Goal: Task Accomplishment & Management: Complete application form

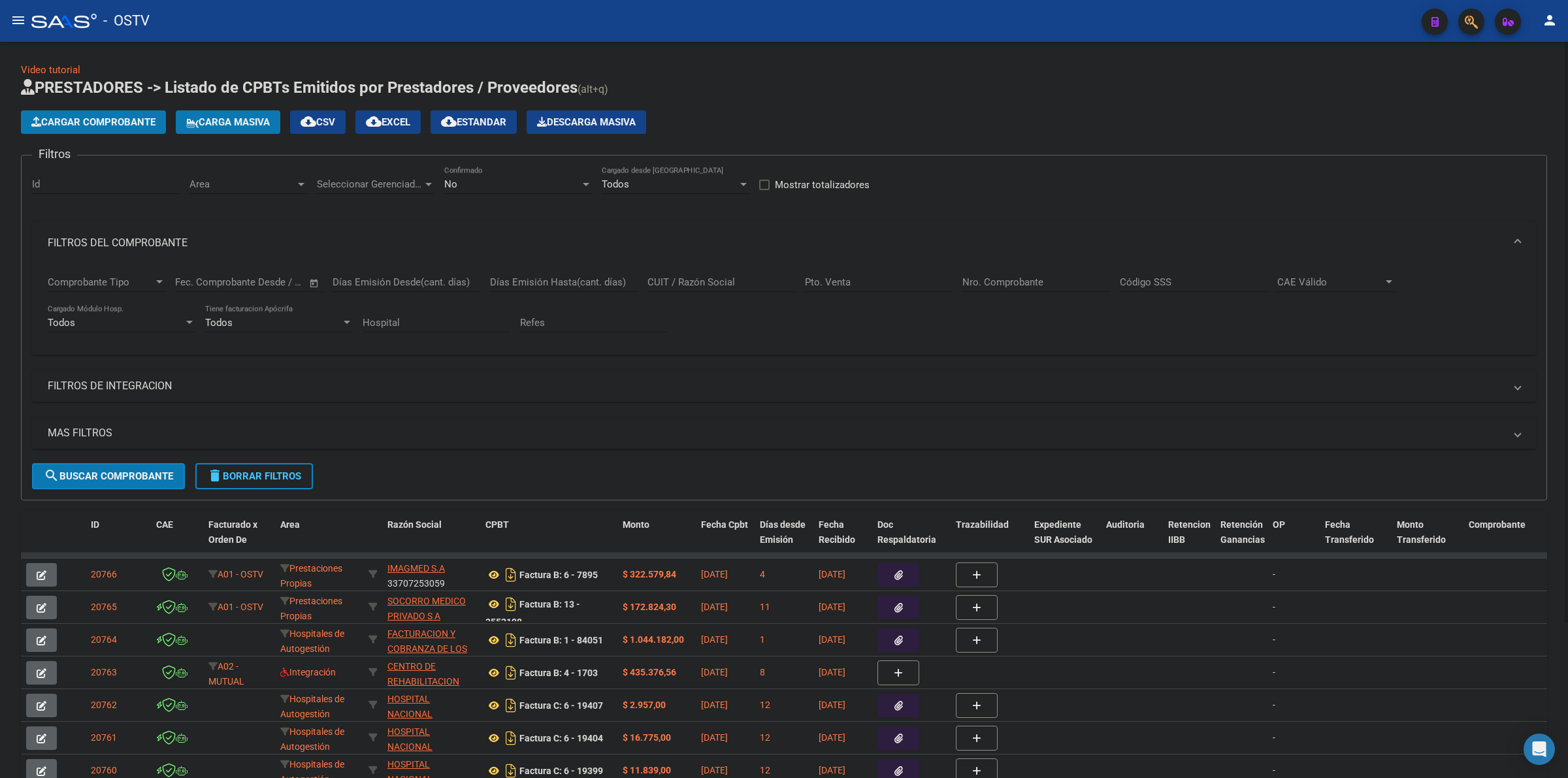
click at [1384, 86] on h1 "PRESTADORES -> Listado de CPBTs Emitidos por Prestadores / Proveedores (alt+q)" at bounding box center [784, 89] width 1527 height 23
click at [887, 97] on h1 "PRESTADORES -> Listado de CPBTs Emitidos por Prestadores / Proveedores (alt+q)" at bounding box center [784, 89] width 1527 height 23
click at [863, 105] on app-list-header "PRESTADORES -> Listado de CPBTs Emitidos por Prestadores / Proveedores (alt+q) …" at bounding box center [784, 288] width 1527 height 423
click at [266, 472] on span "delete Borrar Filtros" at bounding box center [254, 476] width 94 height 12
click at [111, 122] on span "Cargar Comprobante" at bounding box center [93, 122] width 124 height 12
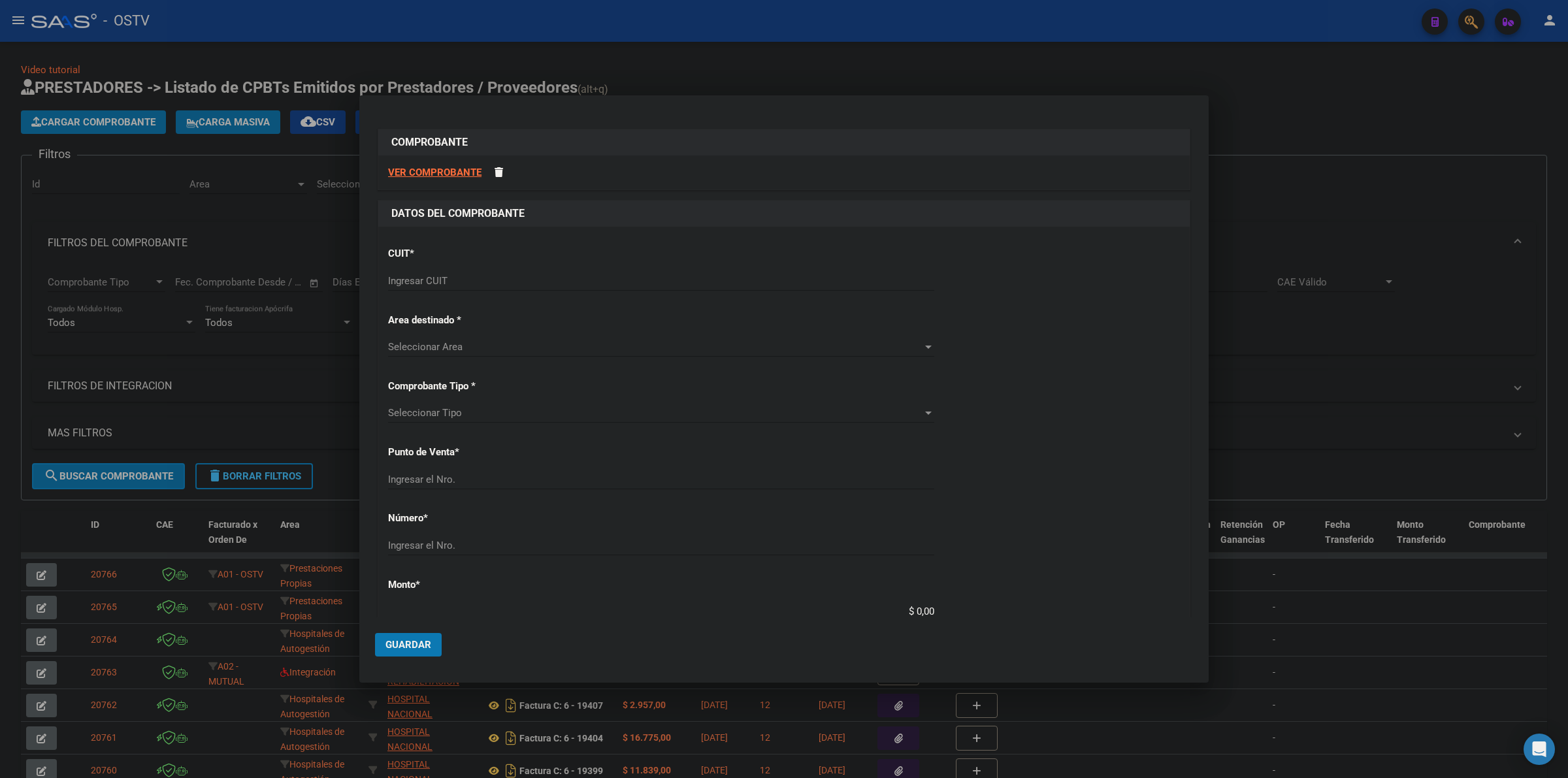
click at [430, 278] on input "Ingresar CUIT" at bounding box center [661, 280] width 547 height 12
type input "30-67506844-1"
type input "113"
type input "30-67506844-1"
click at [1093, 403] on div "CUIT * 30-67506844-1 Ingresar CUIT ANALISIS PRESTADOR SUBSECRETARIA DE [PERSON_…" at bounding box center [784, 690] width 811 height 926
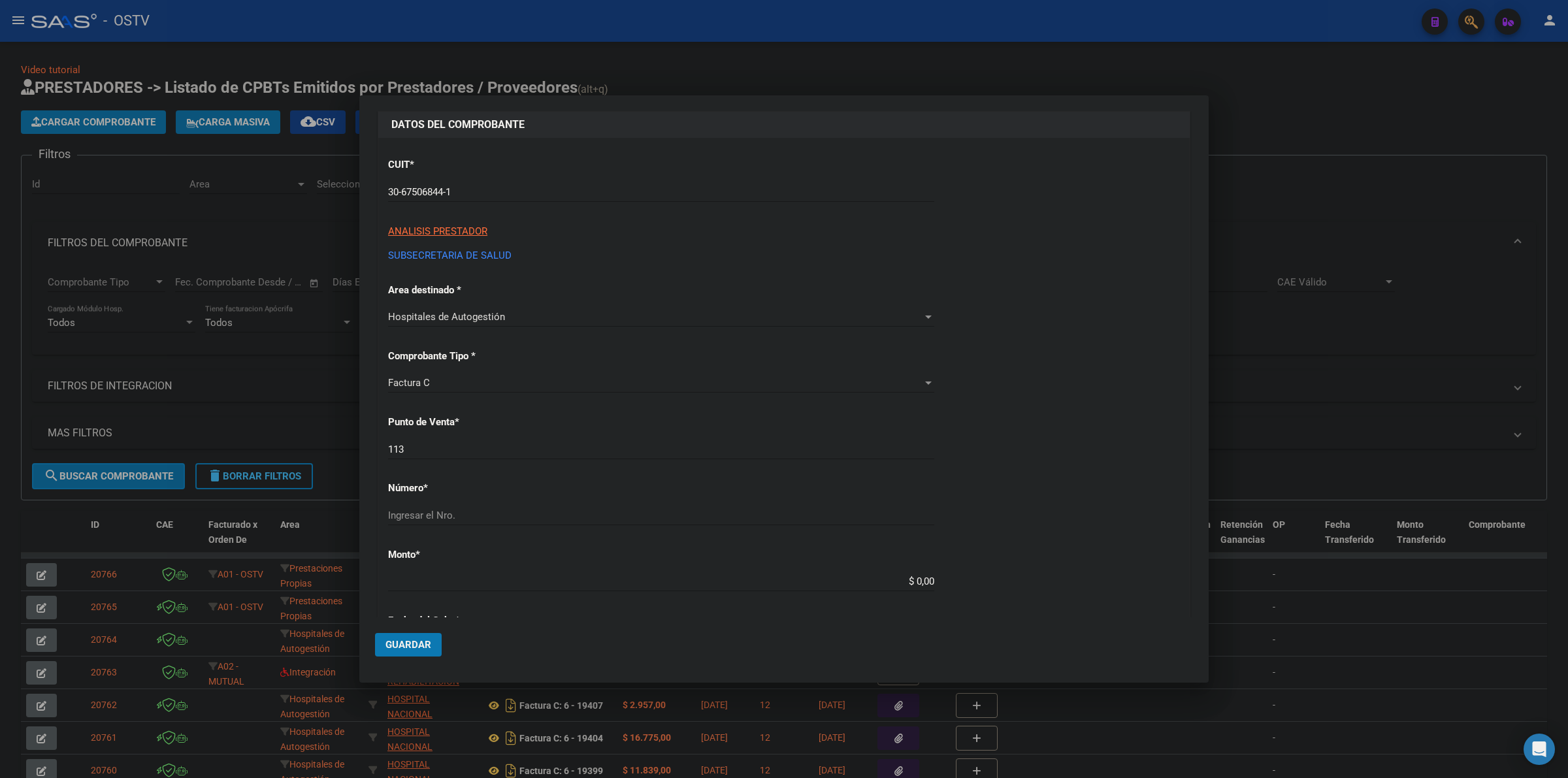
scroll to position [136, 0]
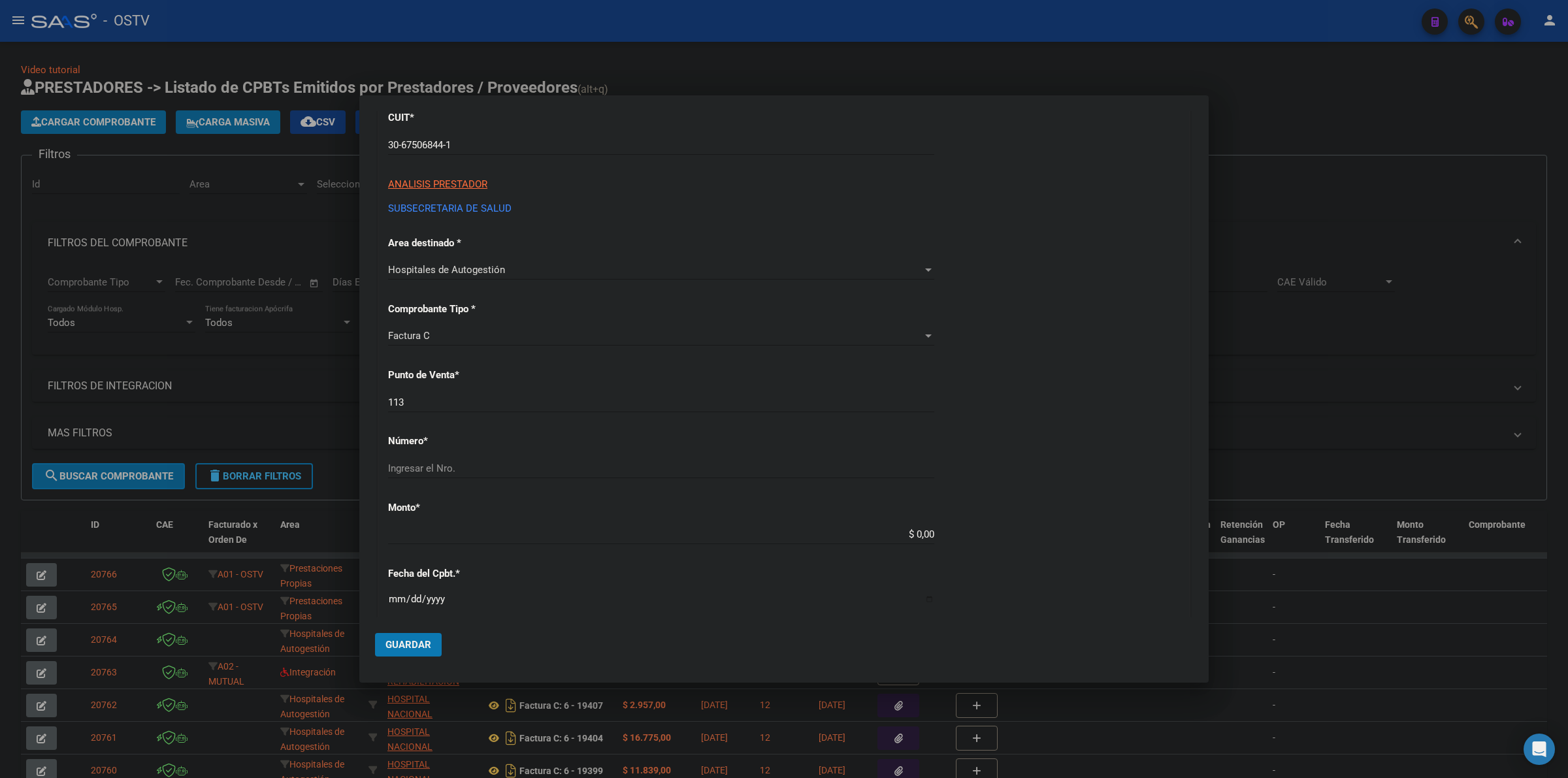
click at [472, 402] on input "113" at bounding box center [661, 402] width 547 height 12
type input "6885"
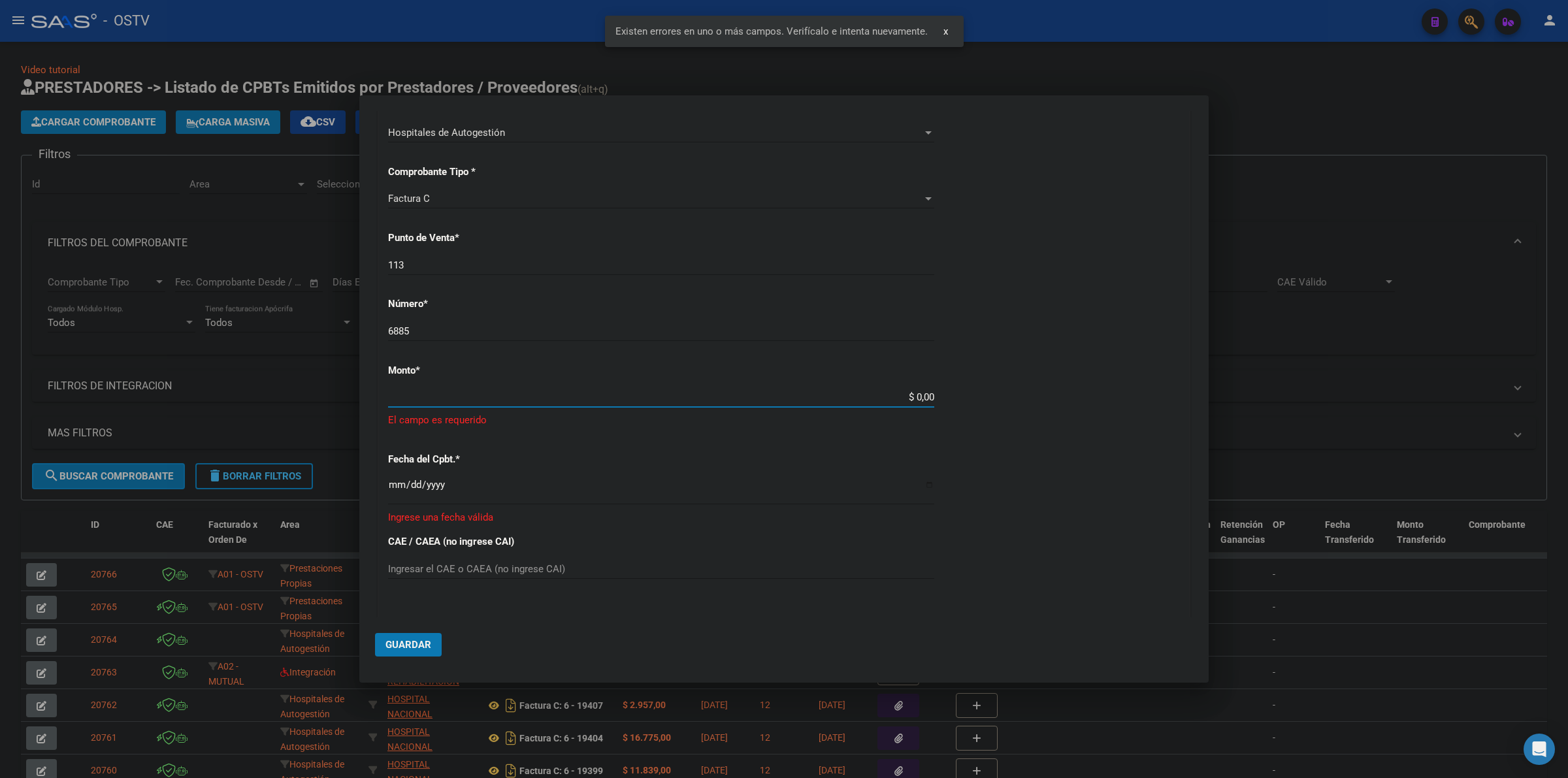
scroll to position [301, 0]
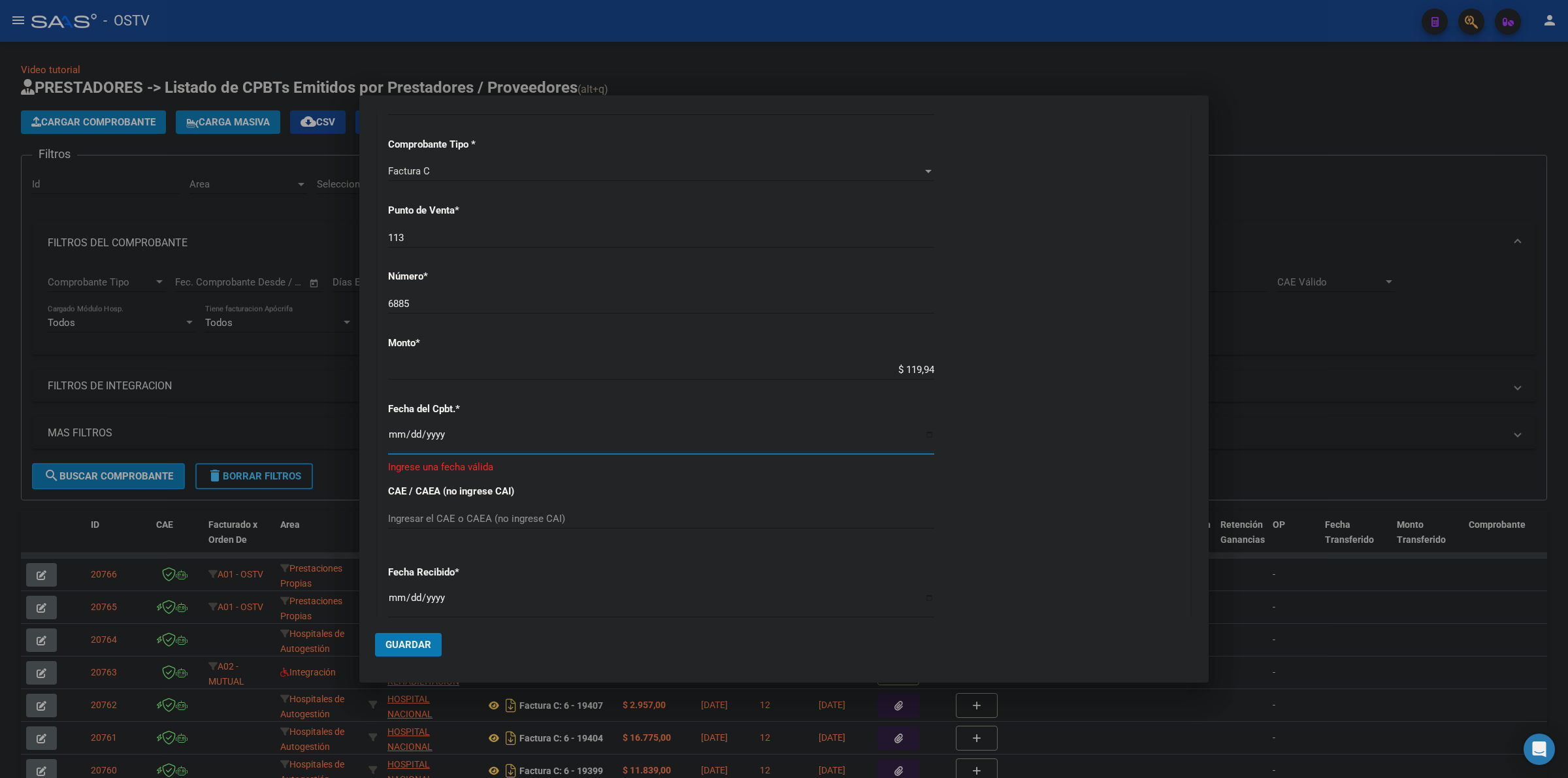
click at [929, 368] on app-form-text-field "Monto * $ 119,94 Ingresar el monto" at bounding box center [666, 357] width 557 height 39
click at [925, 370] on input "$ 119,94" at bounding box center [661, 369] width 547 height 12
type input "$ 11.994,00"
type input "[DATE]"
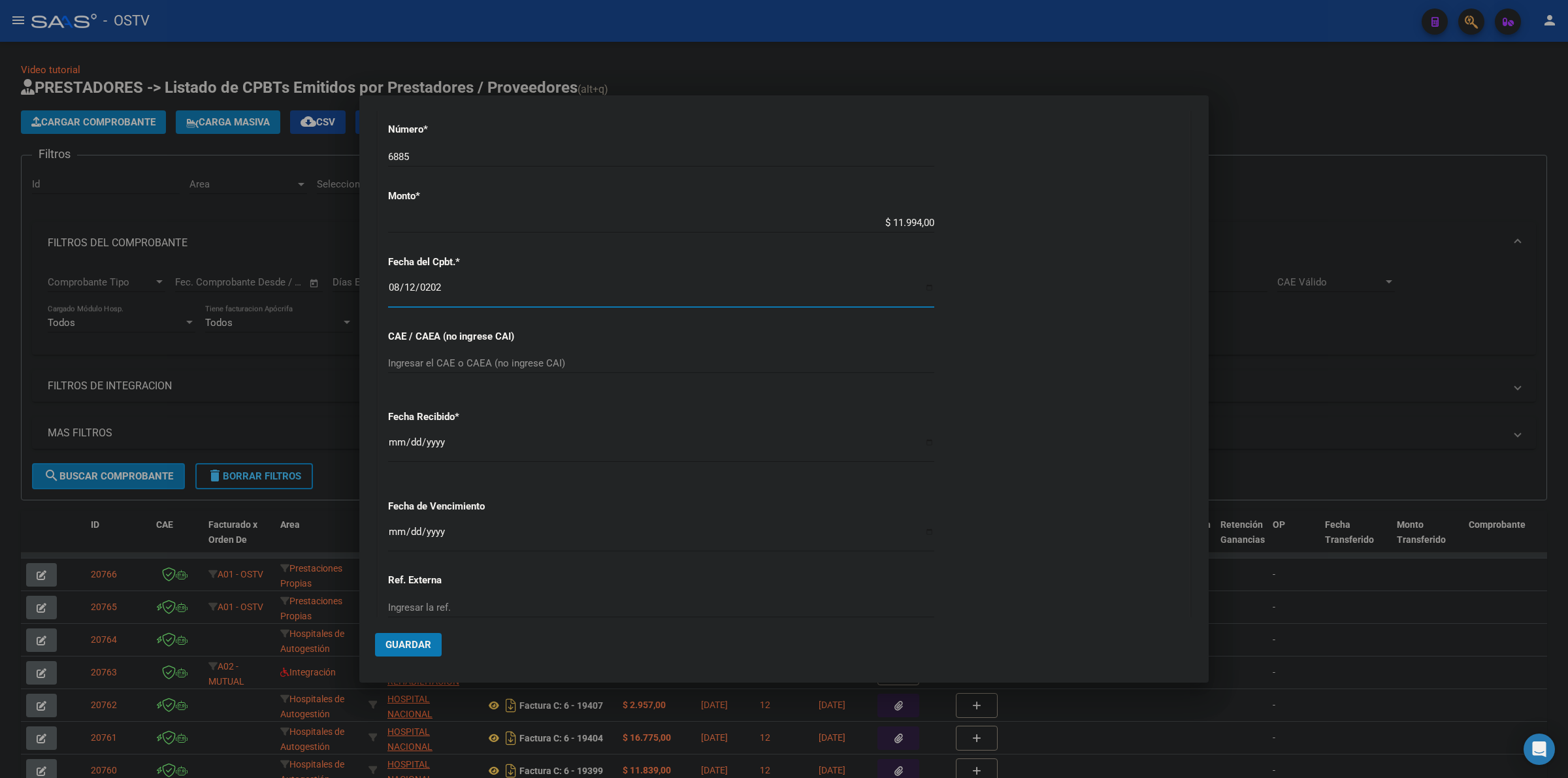
scroll to position [455, 0]
click at [389, 525] on input "Ingresar la fecha" at bounding box center [661, 529] width 547 height 21
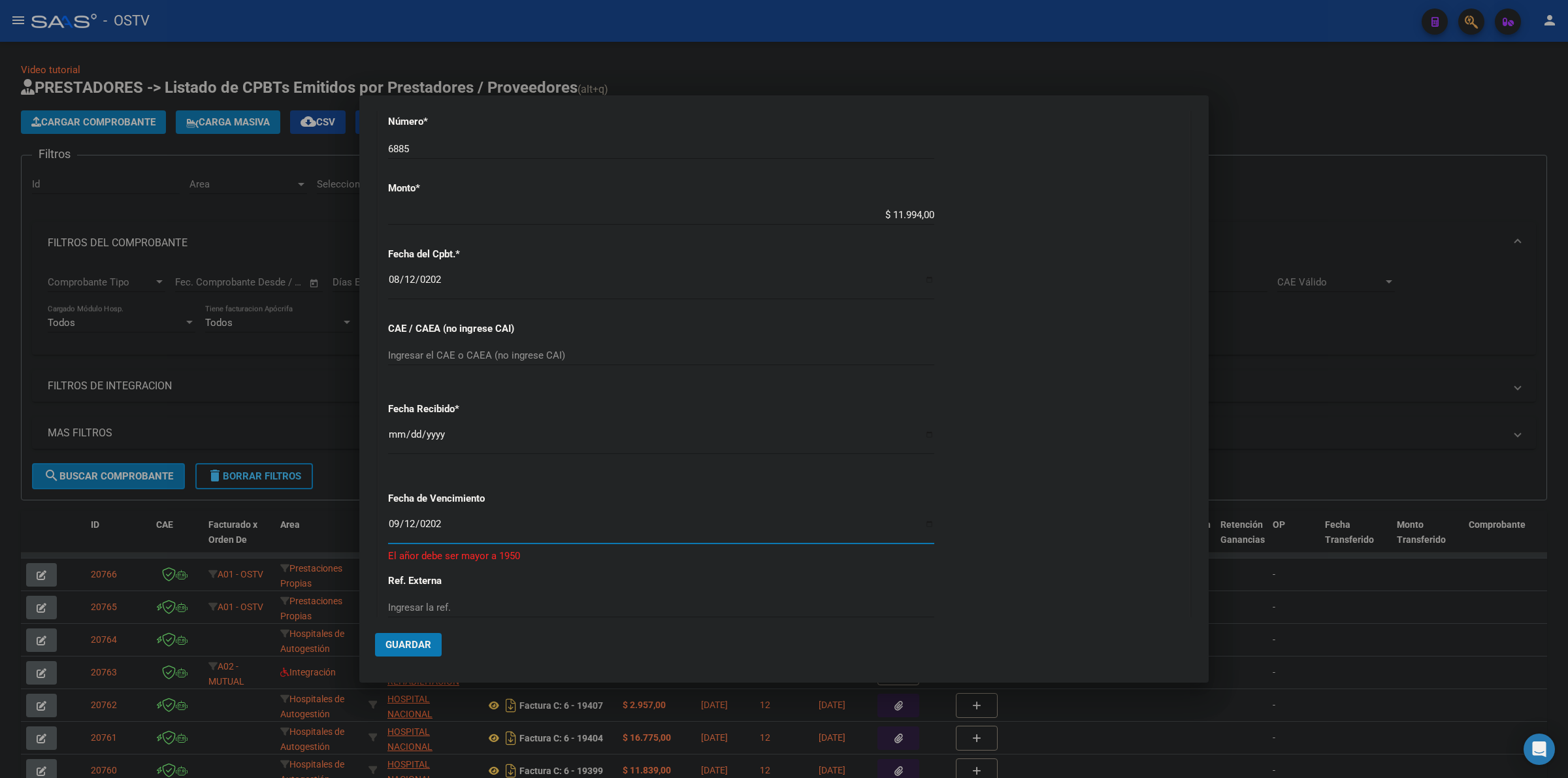
type input "[DATE]"
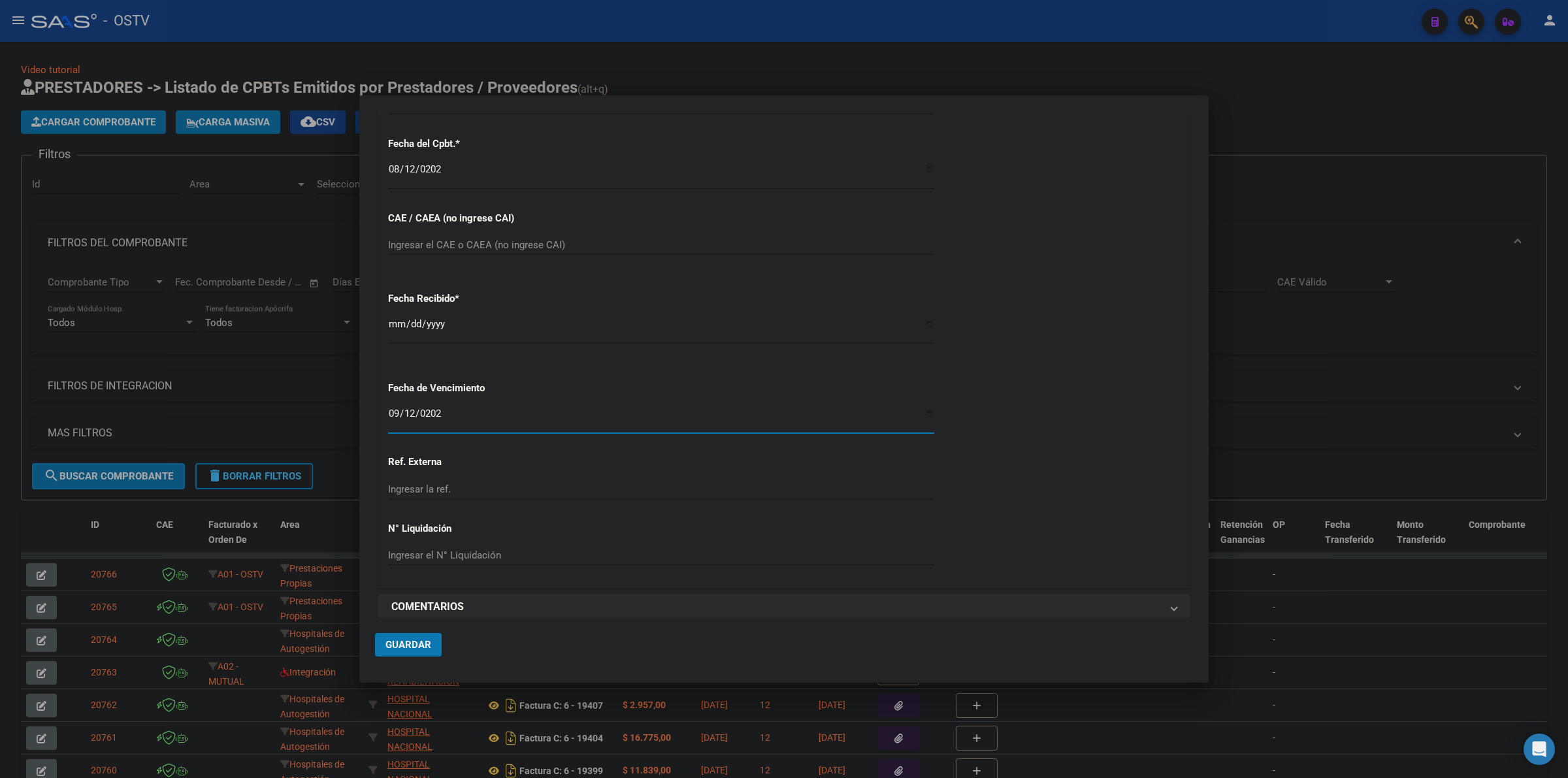
scroll to position [580, 0]
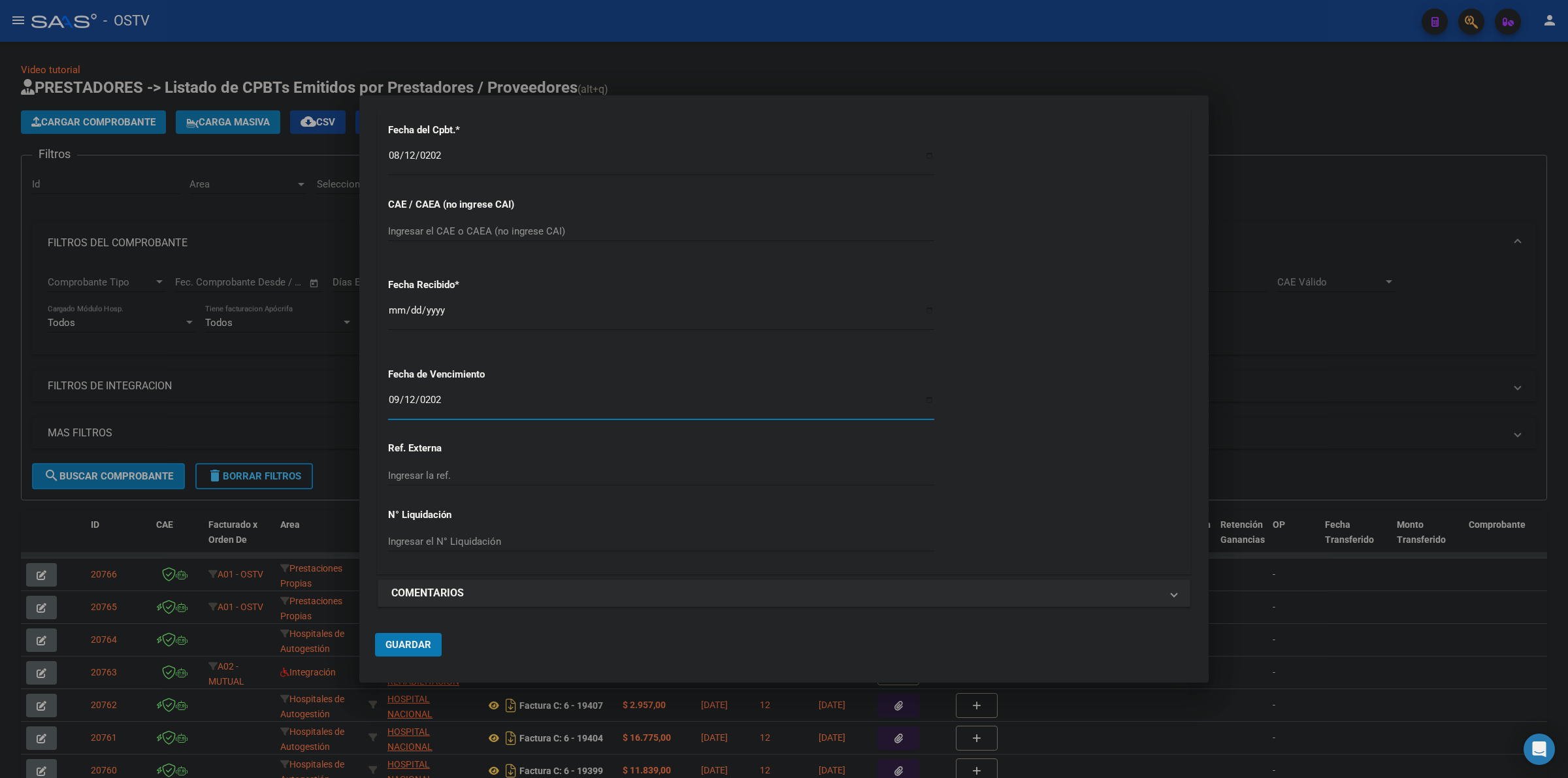
click at [406, 657] on mat-dialog-actions "Guardar" at bounding box center [784, 642] width 818 height 49
click at [410, 644] on span "Guardar" at bounding box center [408, 645] width 46 height 12
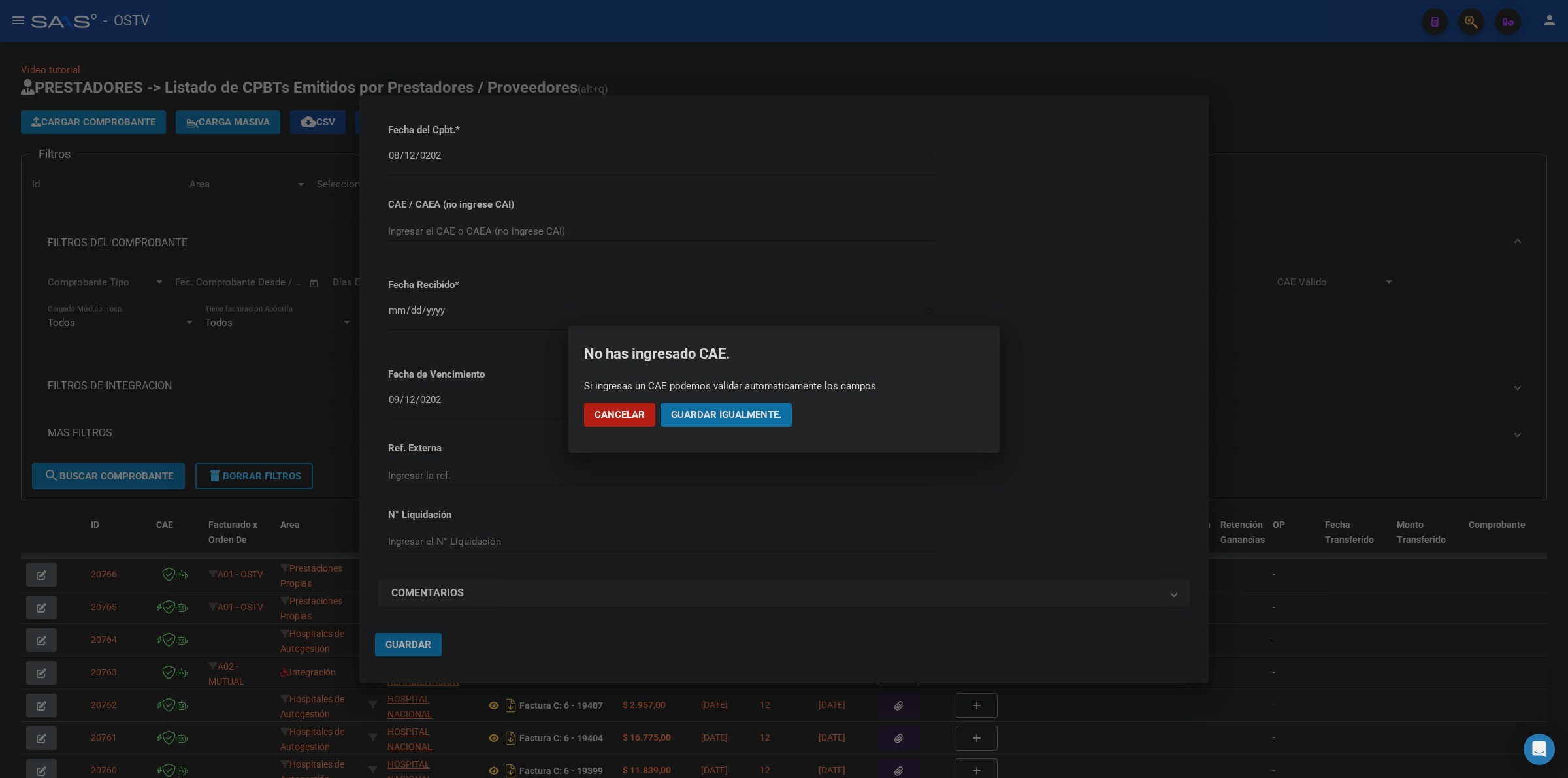
click at [751, 412] on span "Guardar igualmente." at bounding box center [726, 414] width 110 height 12
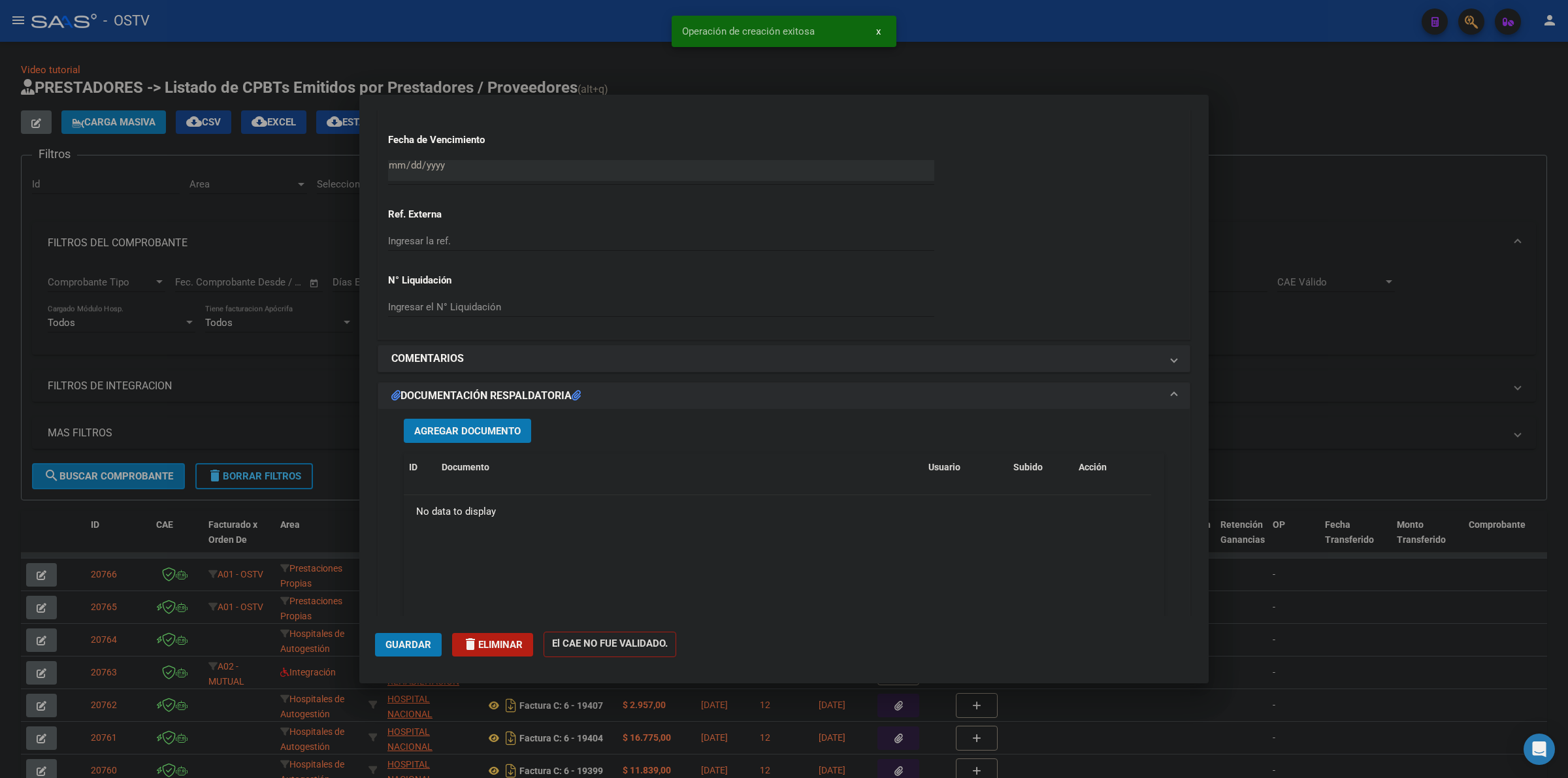
scroll to position [871, 0]
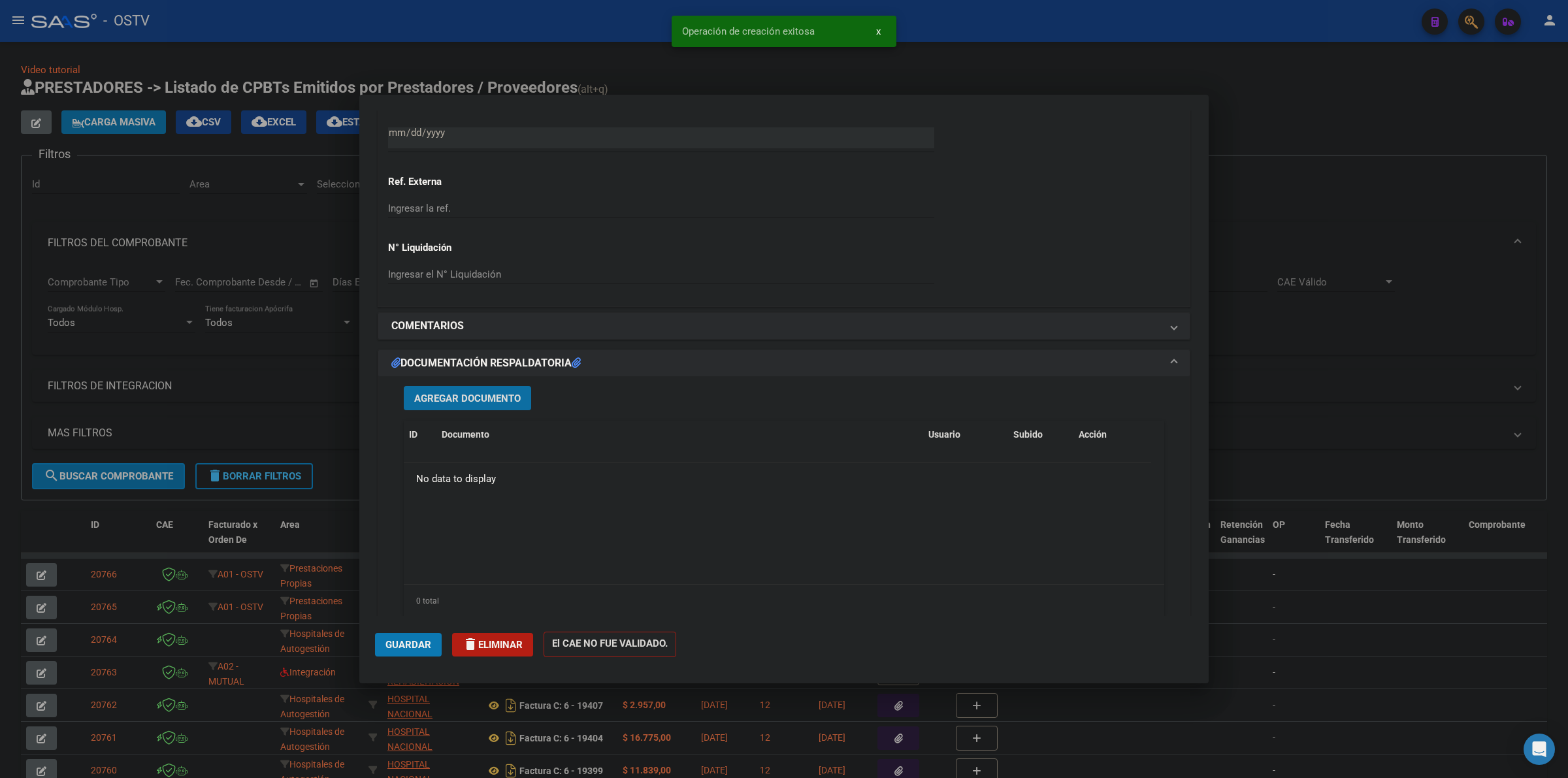
click at [511, 393] on span "Agregar Documento" at bounding box center [467, 398] width 106 height 12
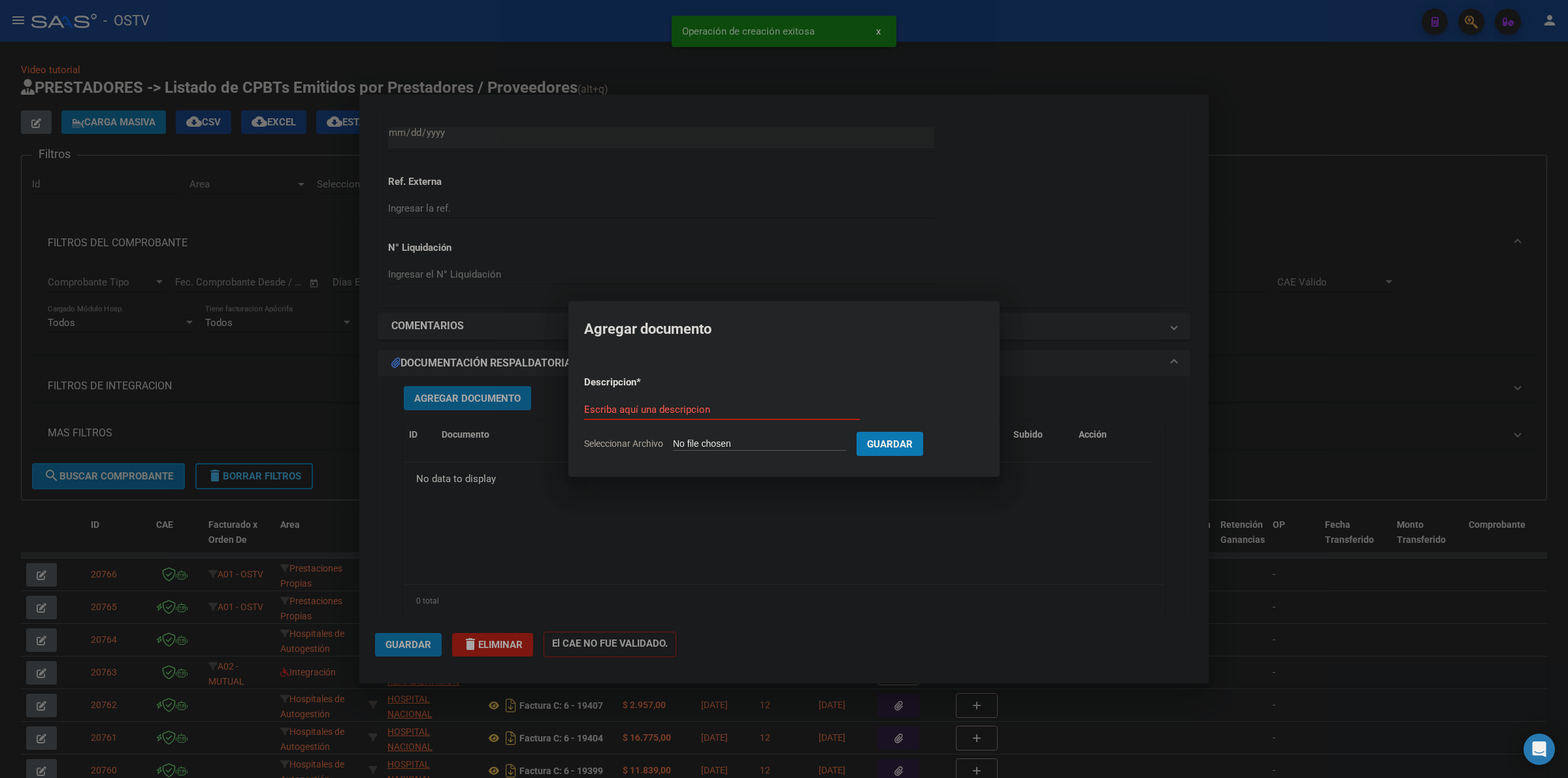
type input "C:\fakepath\FACTURA - 113 6885 - SUBSECRETARIA DE SALUD.pdf"
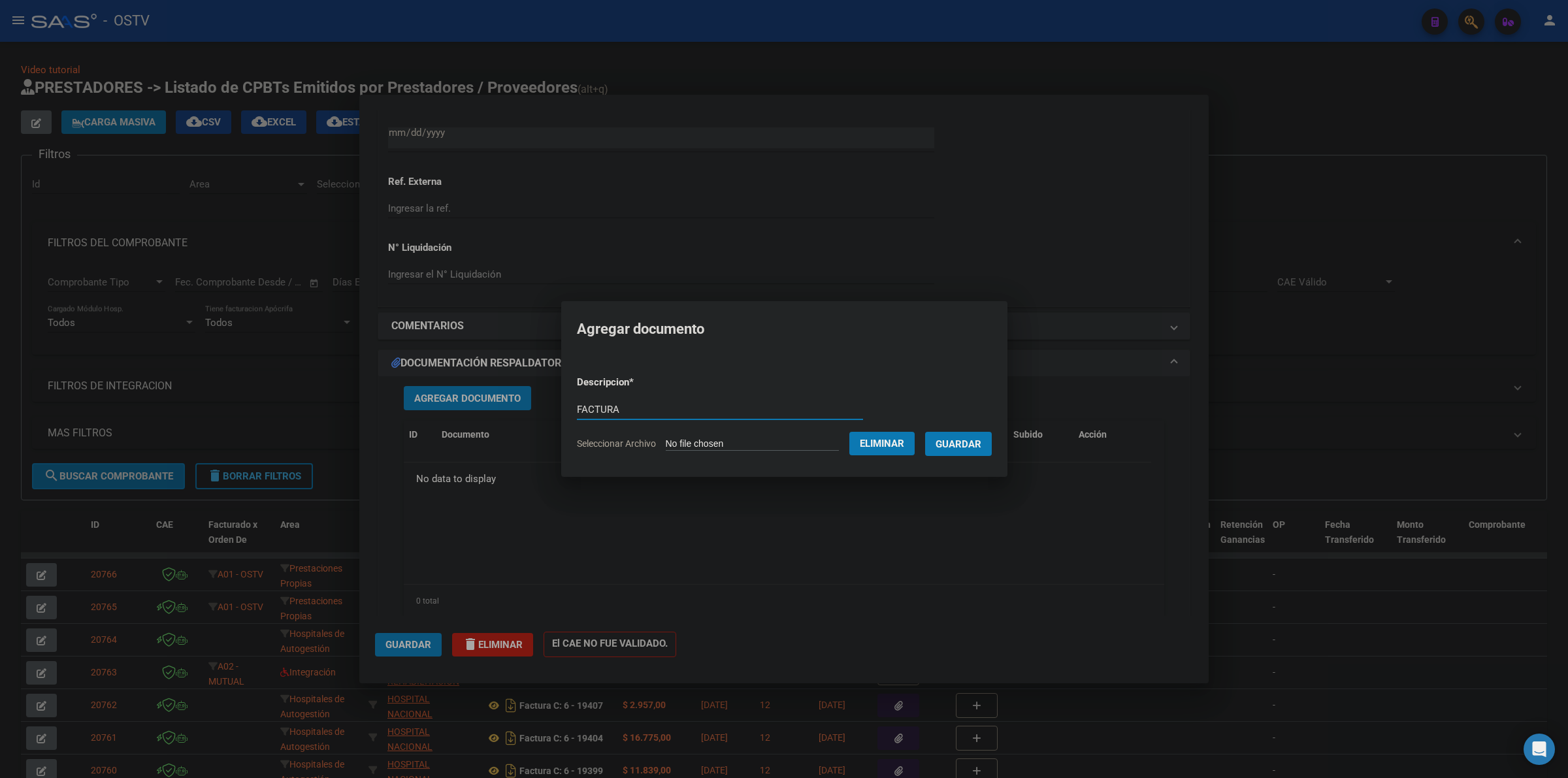
type input "FACTURA"
click at [925, 432] on button "Guardar" at bounding box center [958, 444] width 66 height 24
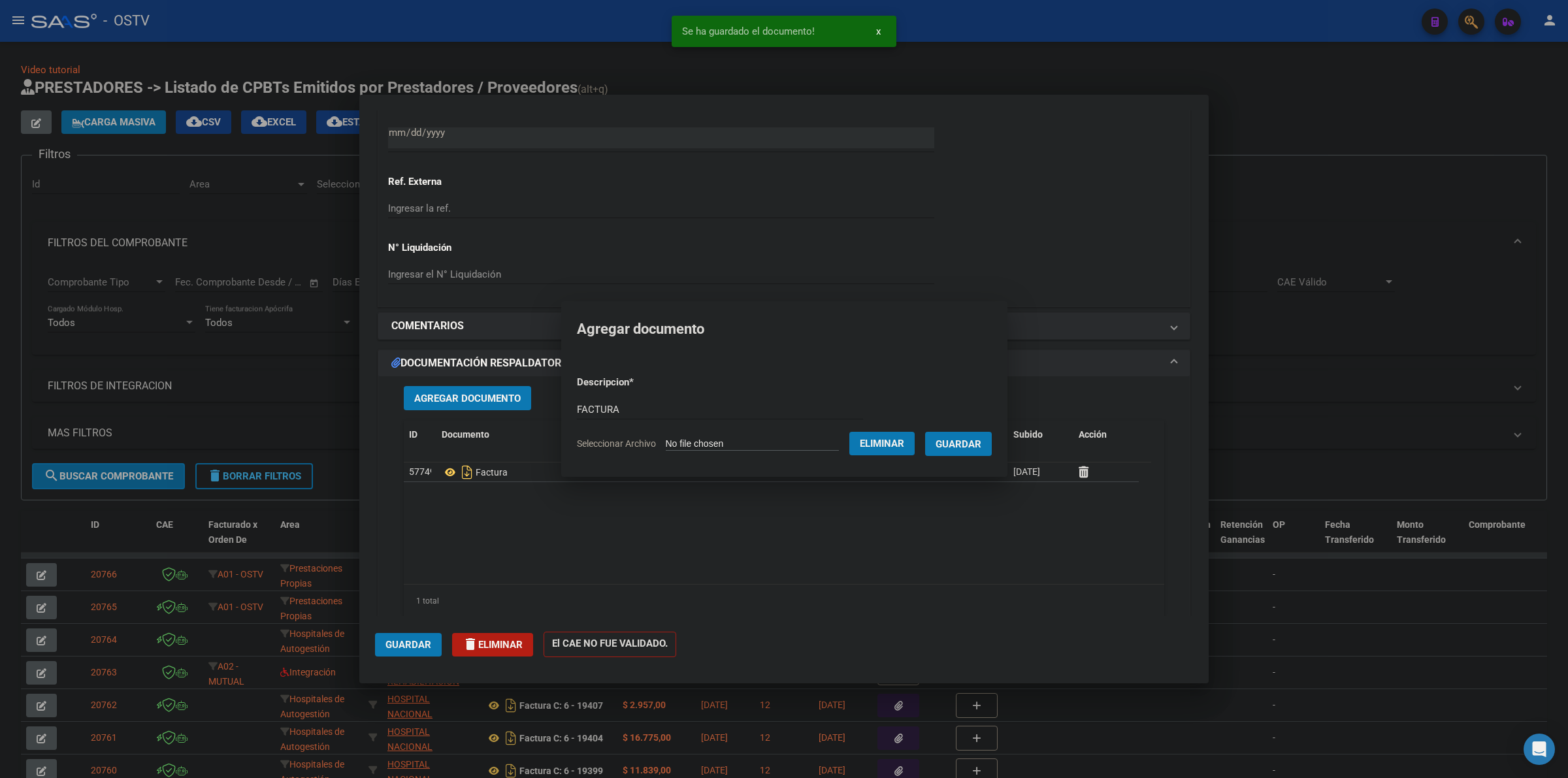
click at [419, 644] on span "Guardar" at bounding box center [408, 645] width 46 height 12
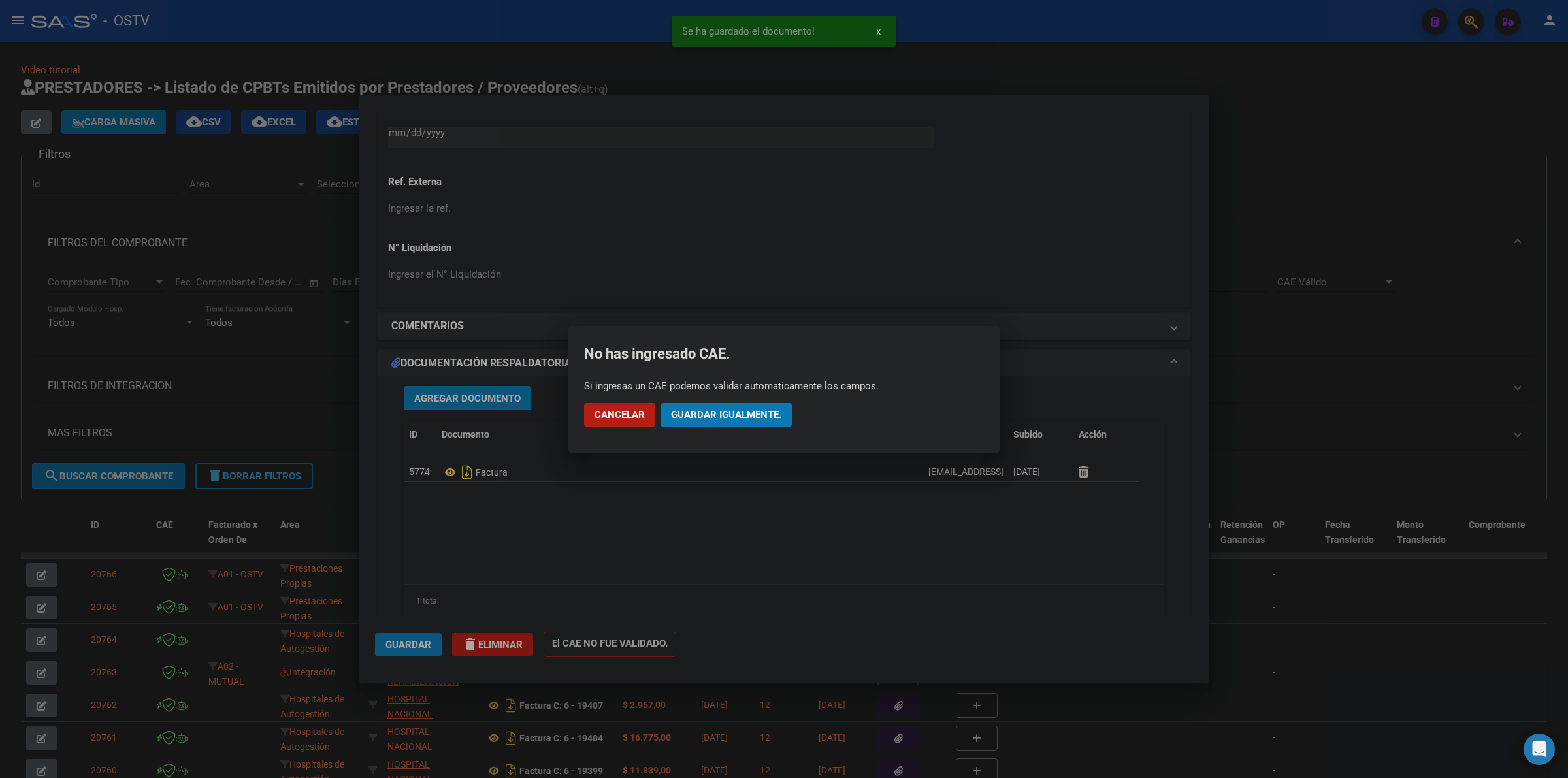
drag, startPoint x: 769, startPoint y: 400, endPoint x: 756, endPoint y: 416, distance: 20.6
click at [768, 400] on mat-dialog-actions "Cancelar Guardar igualmente." at bounding box center [784, 415] width 400 height 45
click at [756, 416] on span "Guardar igualmente." at bounding box center [726, 414] width 110 height 12
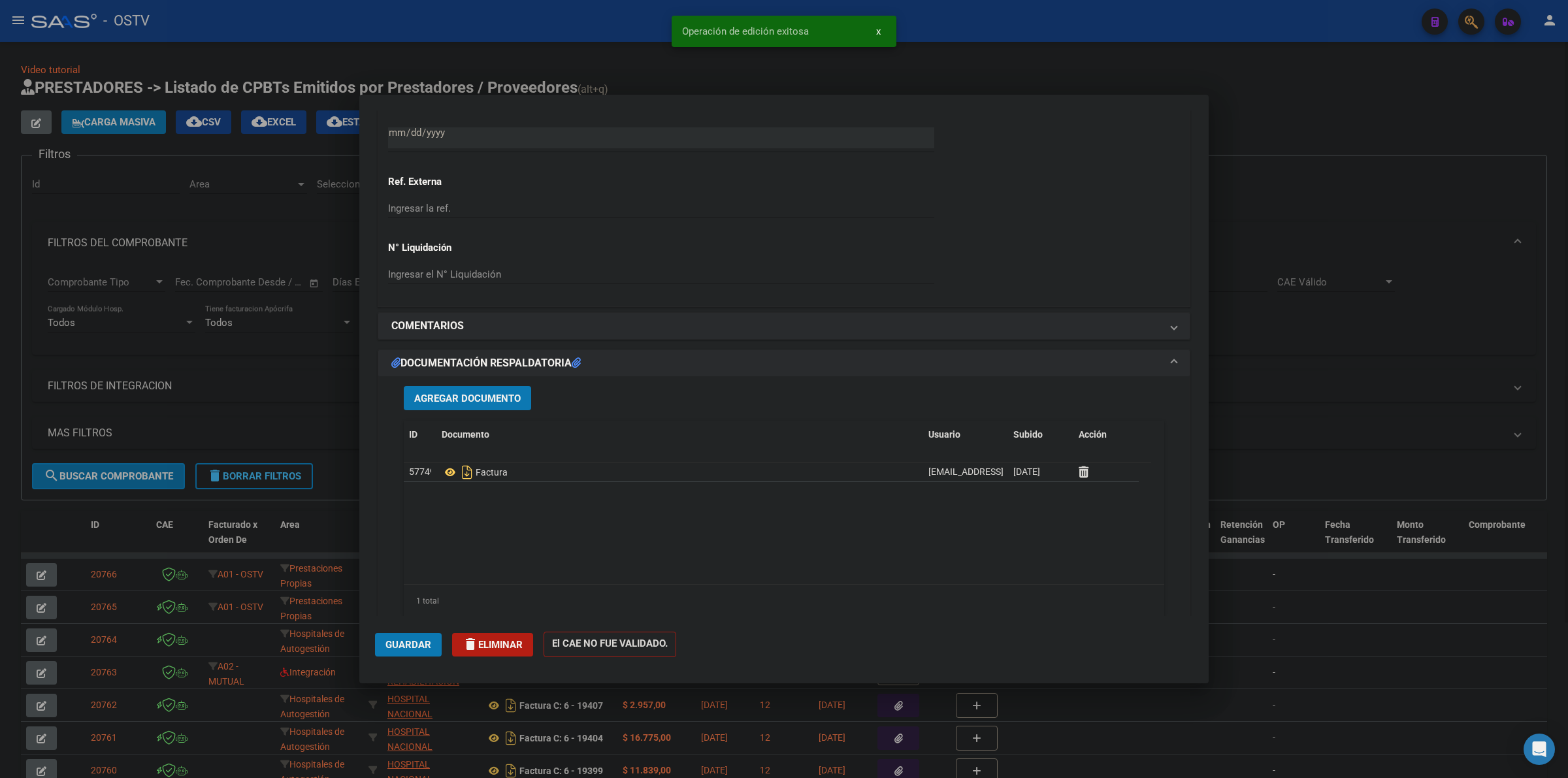
click at [1134, 79] on div at bounding box center [784, 389] width 1568 height 778
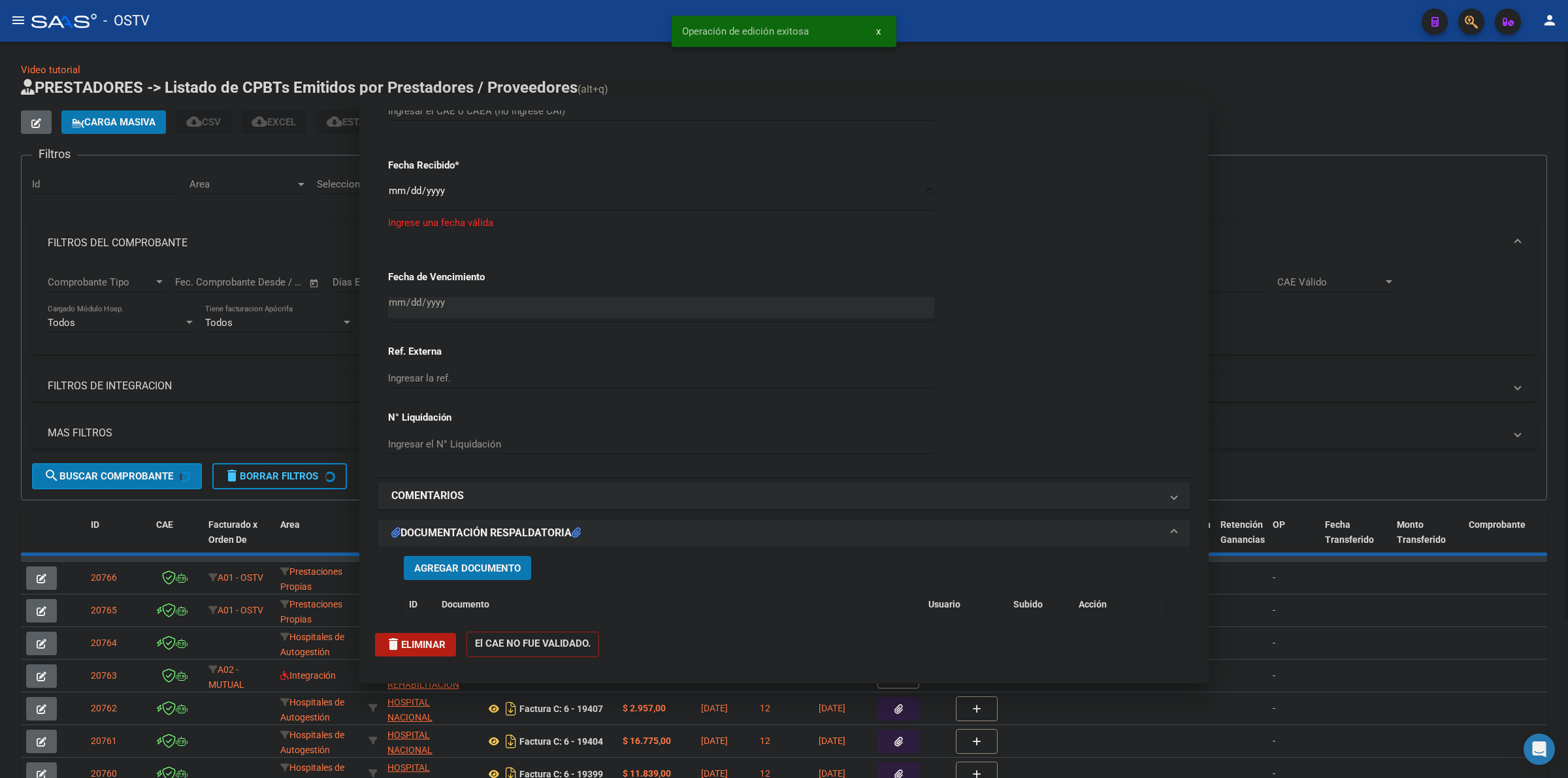
scroll to position [0, 0]
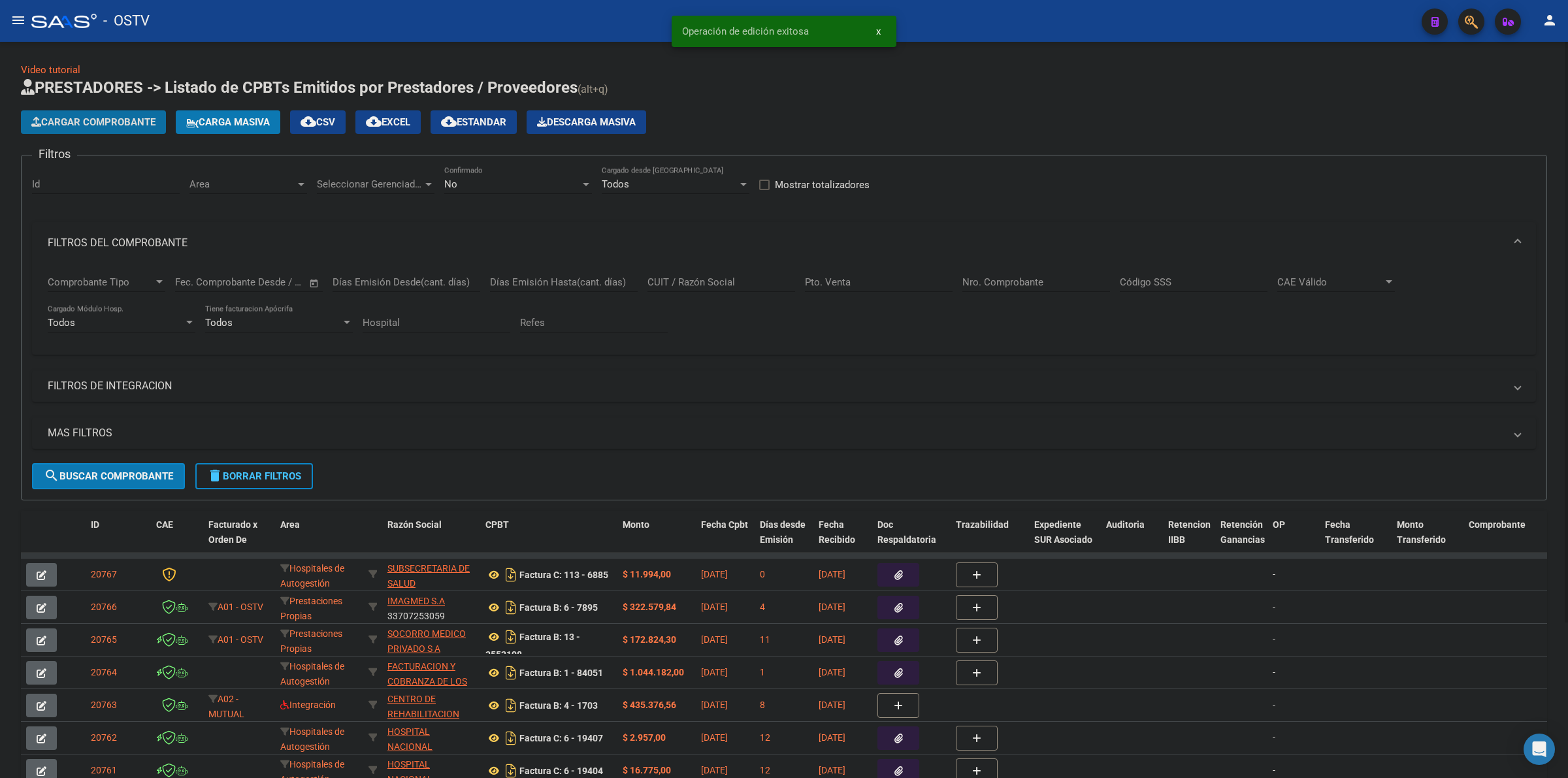
click at [145, 119] on span "Cargar Comprobante" at bounding box center [93, 122] width 124 height 12
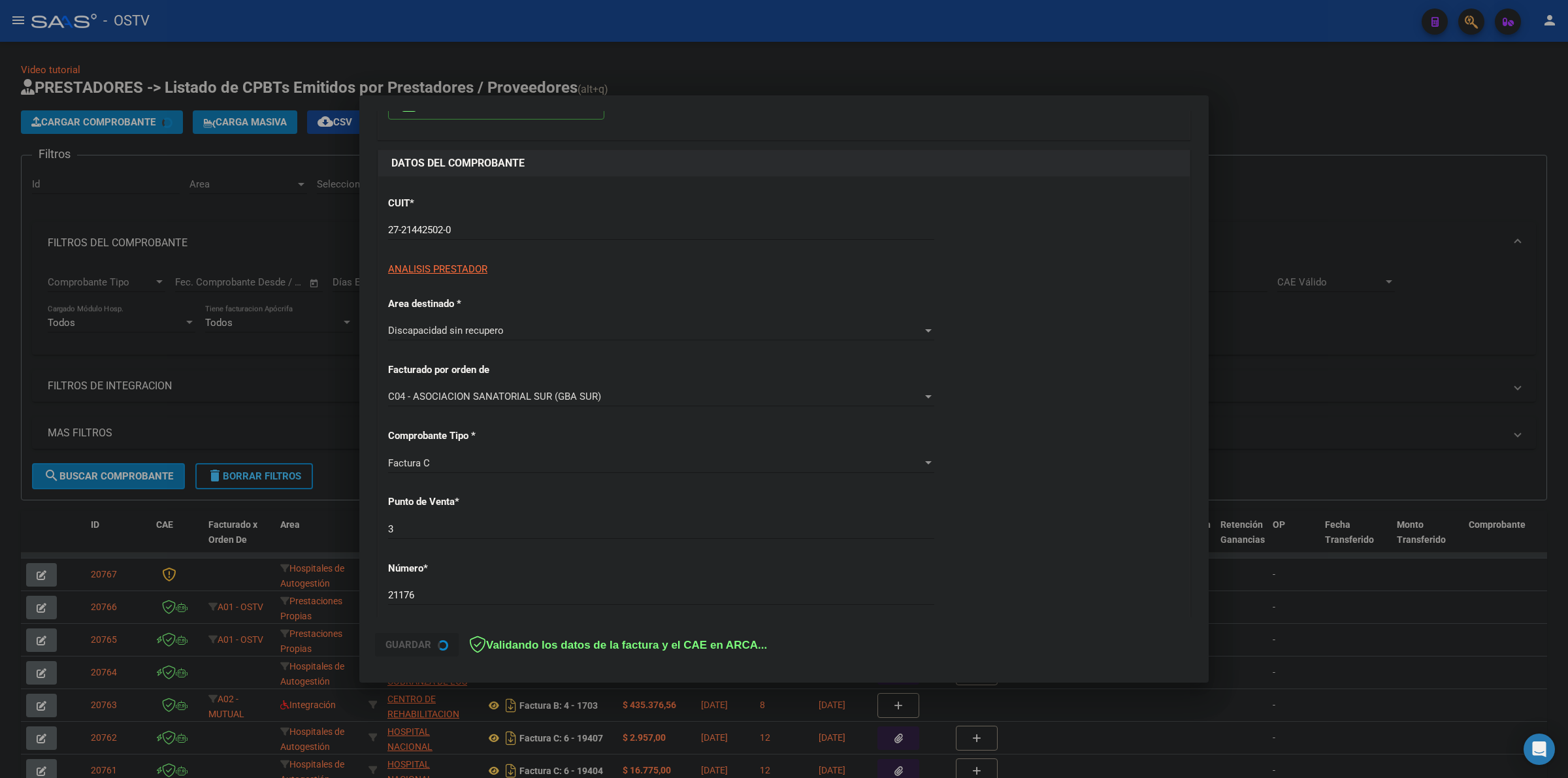
scroll to position [217, 0]
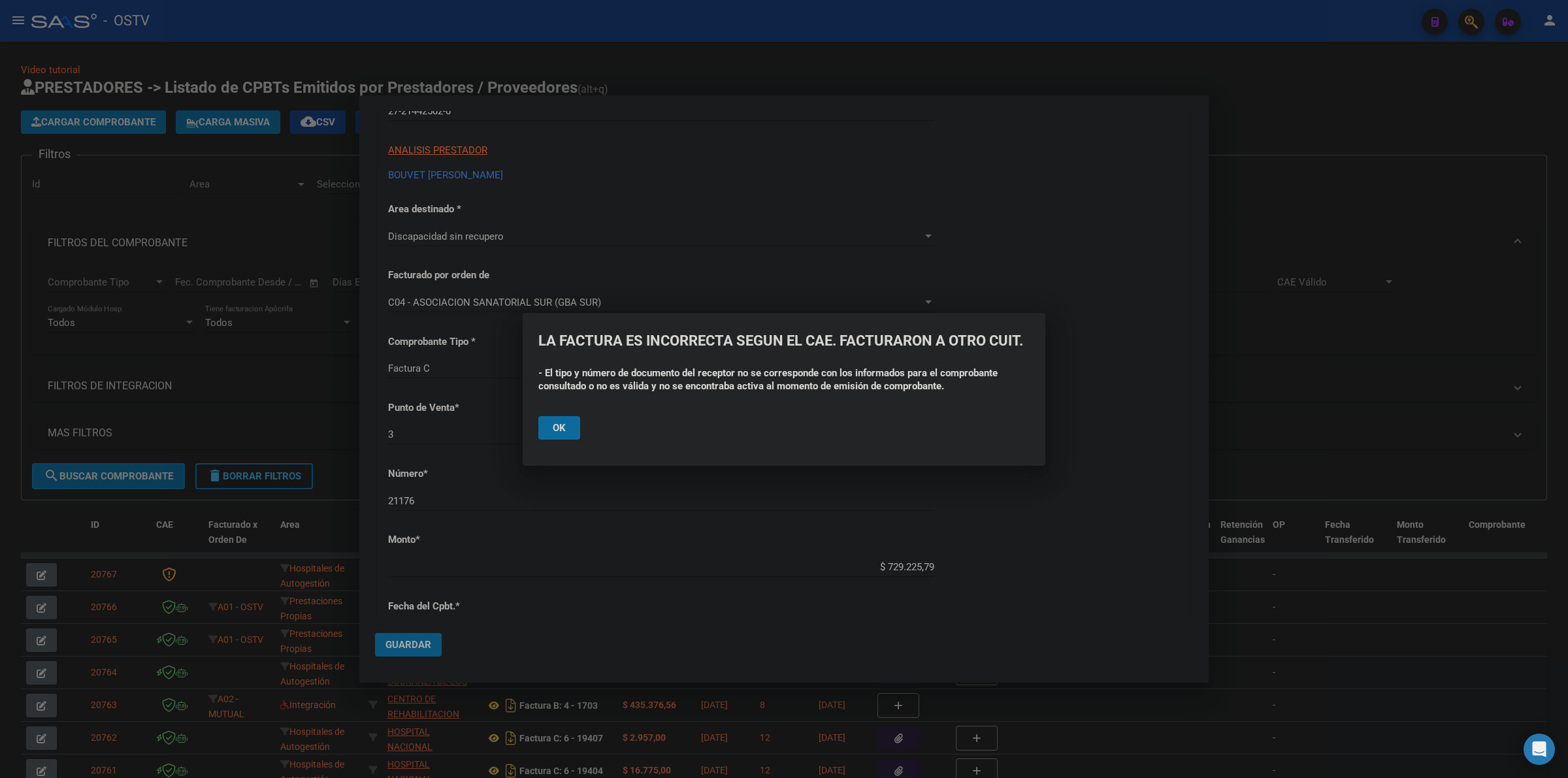
click at [557, 432] on span "Ok" at bounding box center [559, 427] width 13 height 12
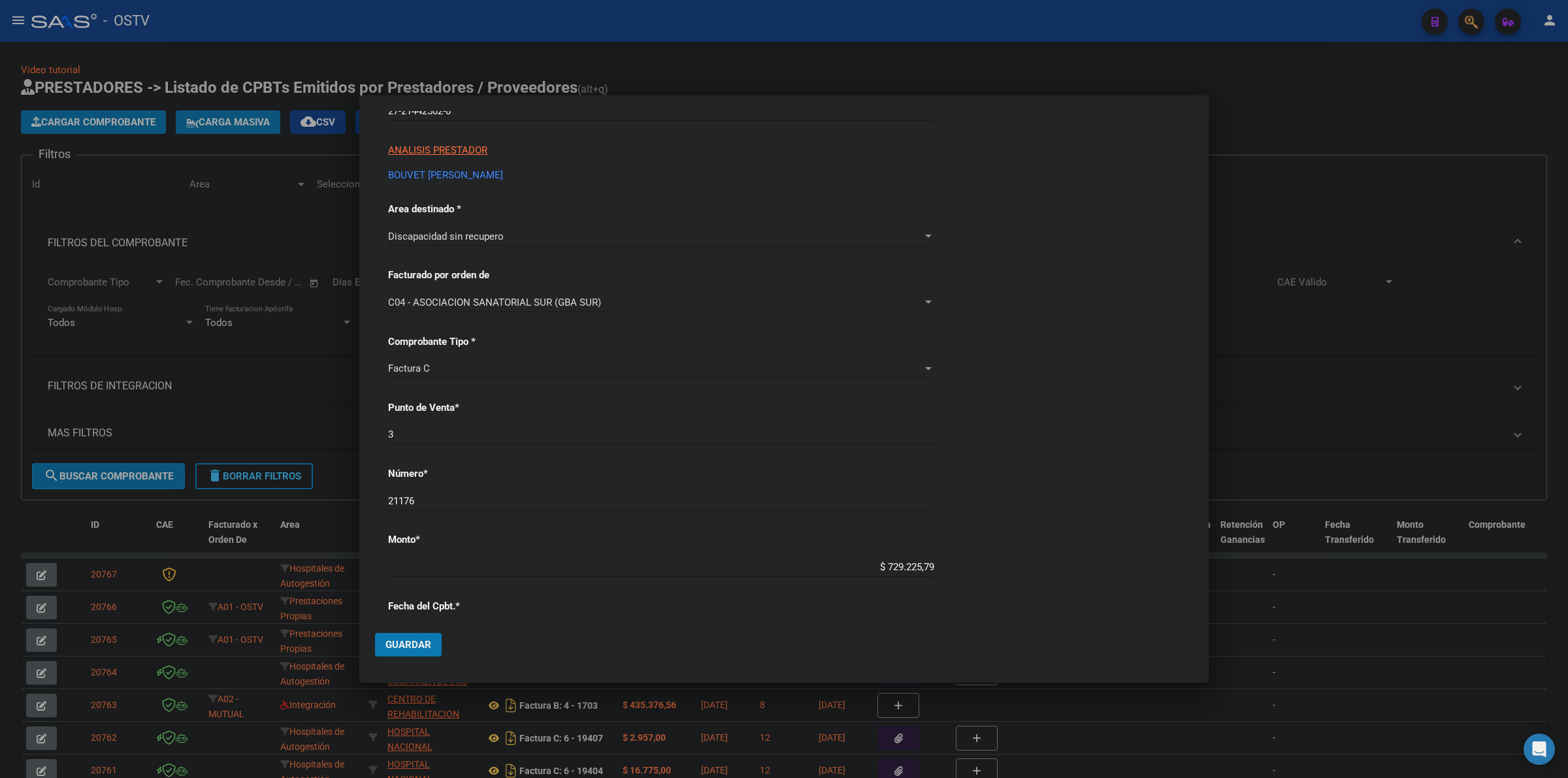
click at [1040, 70] on div at bounding box center [784, 389] width 1568 height 778
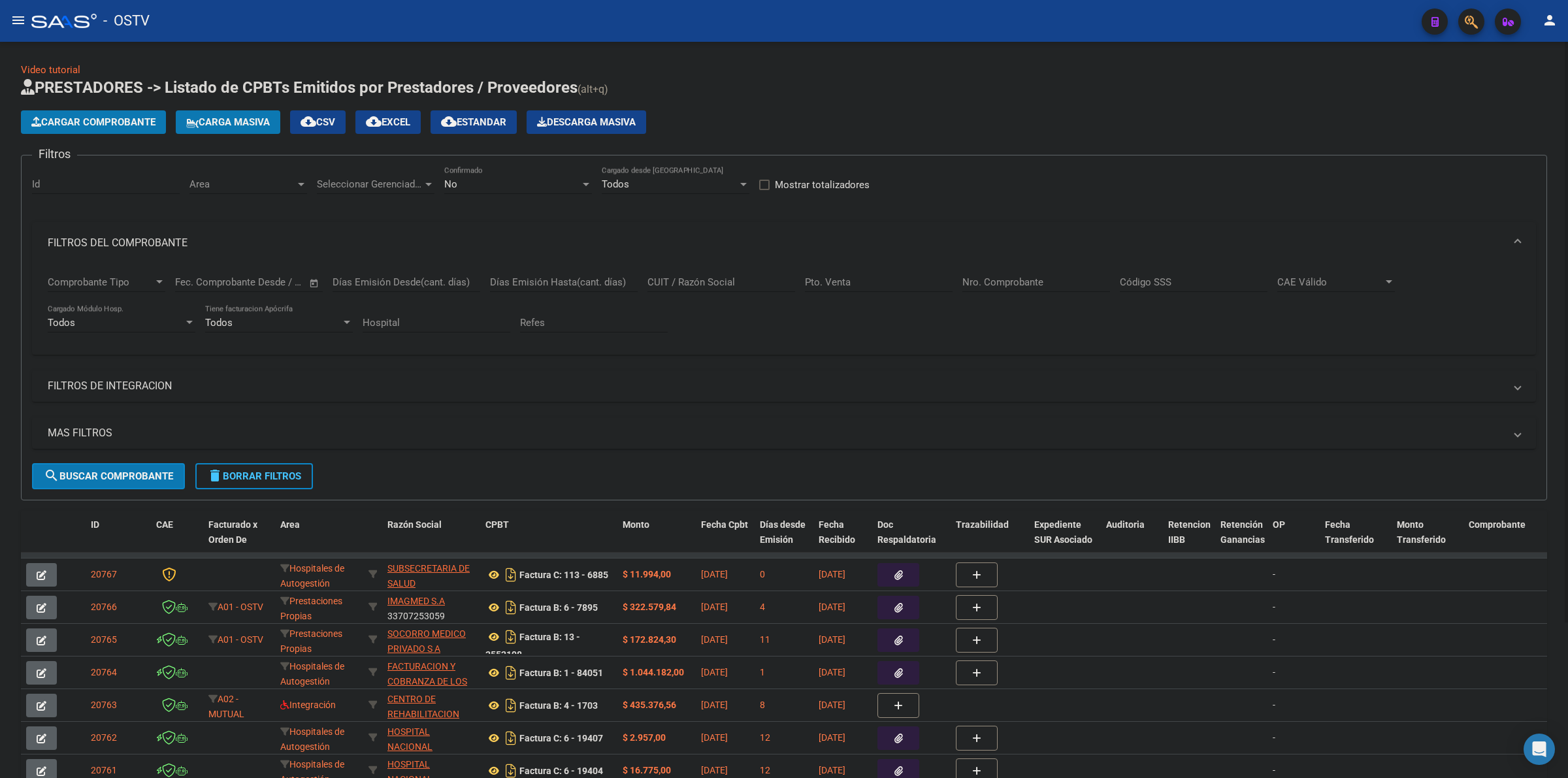
click at [141, 119] on span "Cargar Comprobante" at bounding box center [93, 122] width 124 height 12
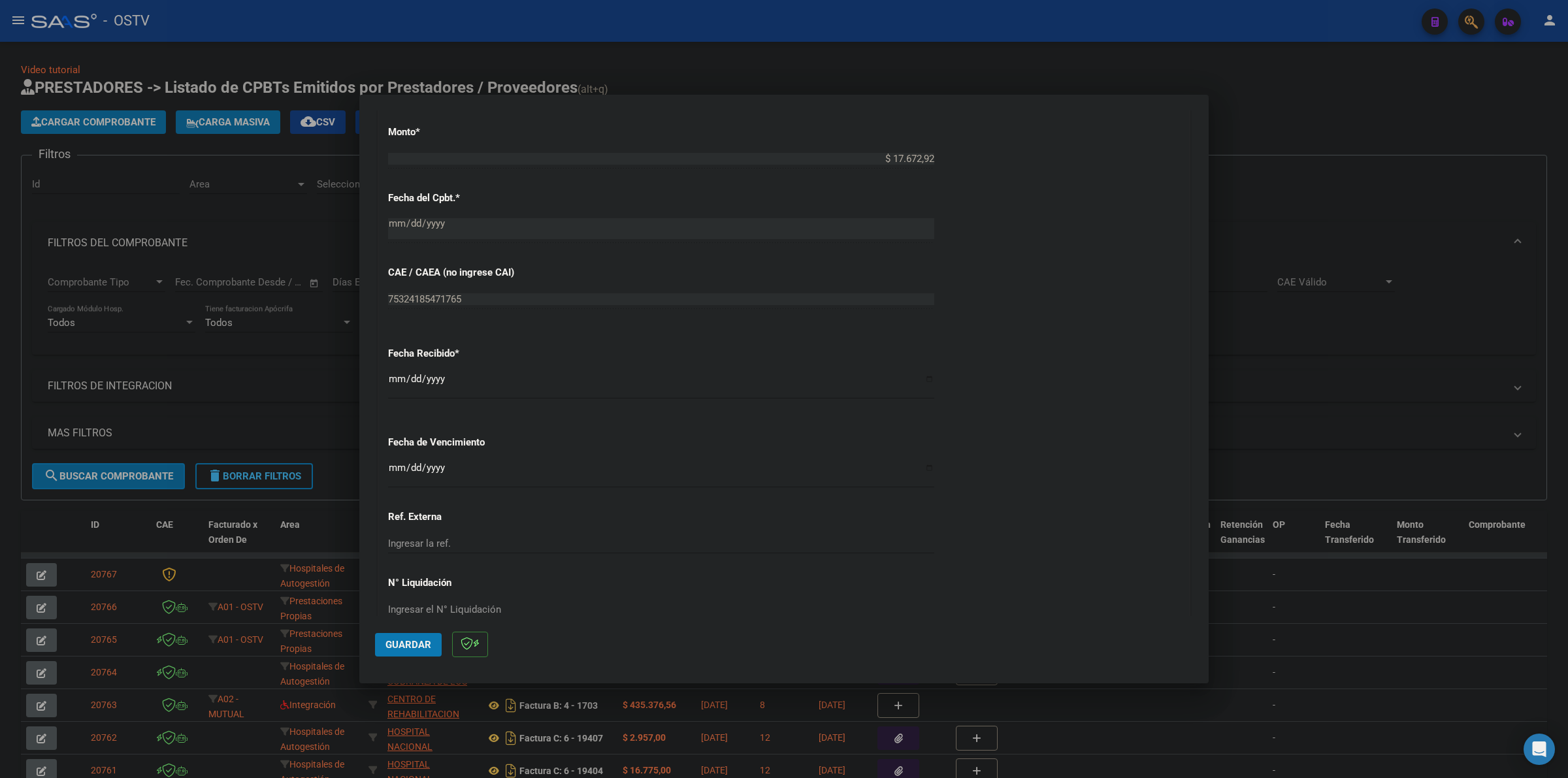
scroll to position [599, 0]
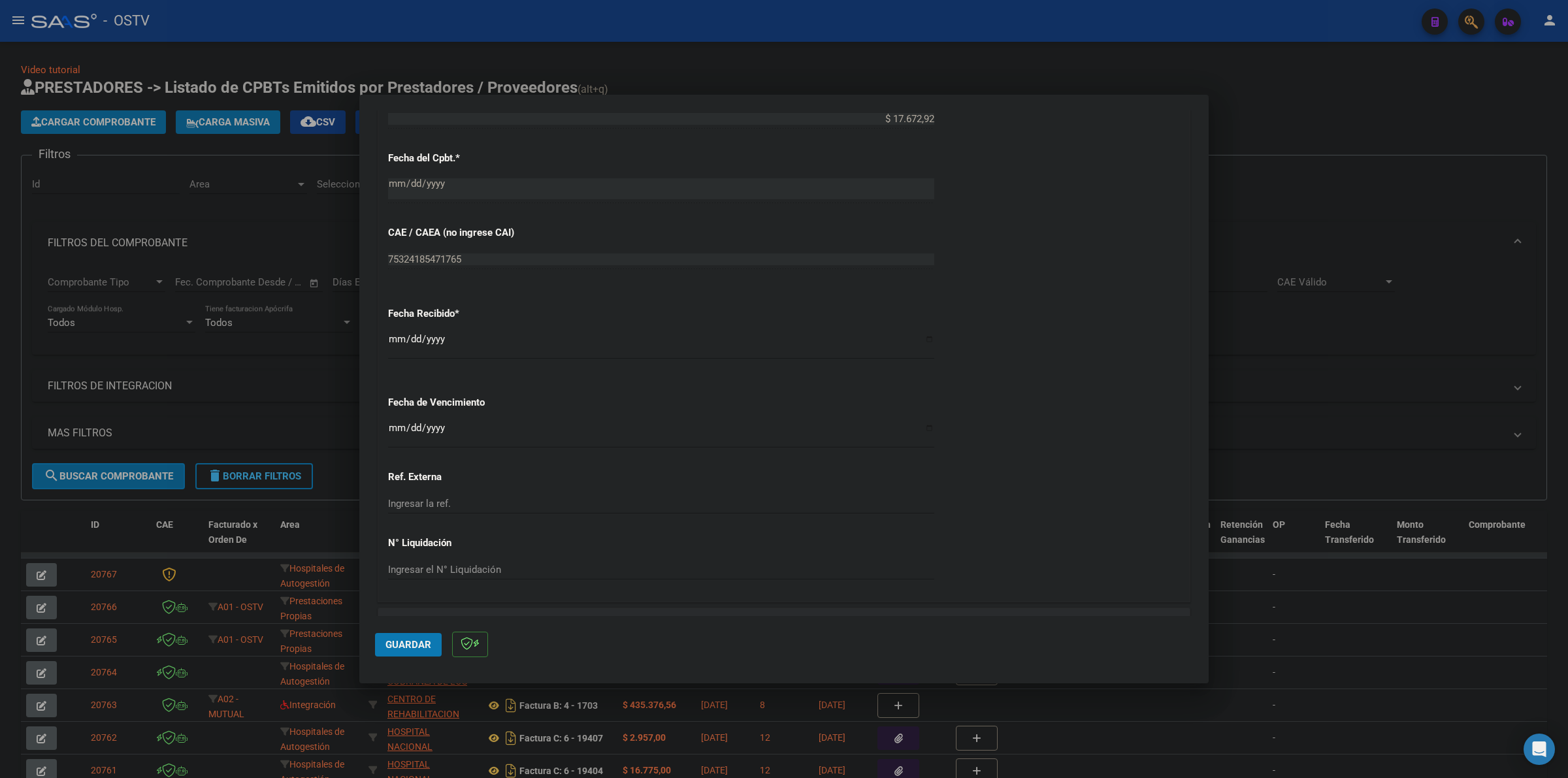
click at [389, 435] on input "Ingresar la fecha" at bounding box center [661, 433] width 547 height 21
type input "[DATE]"
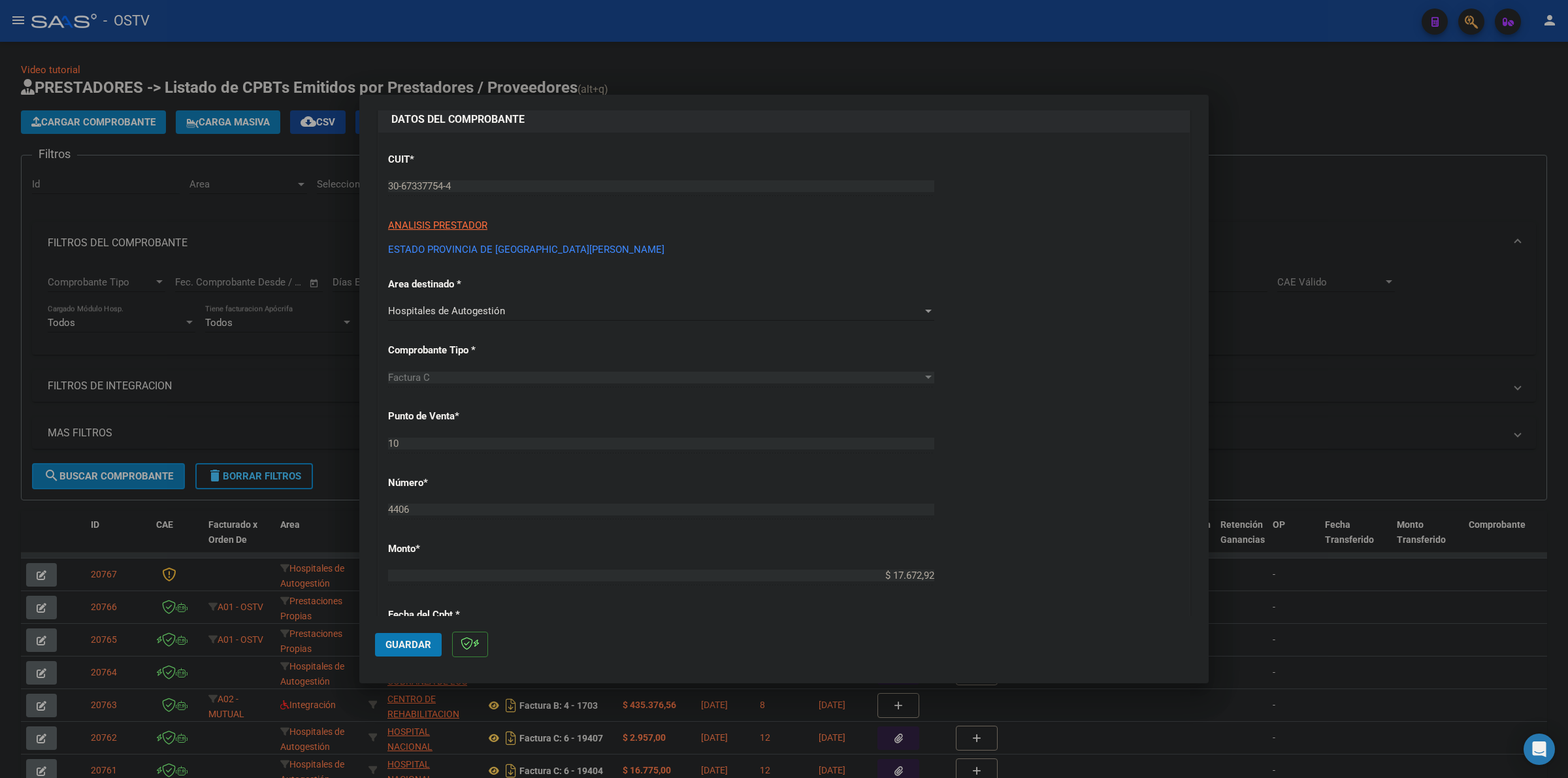
scroll to position [191, 0]
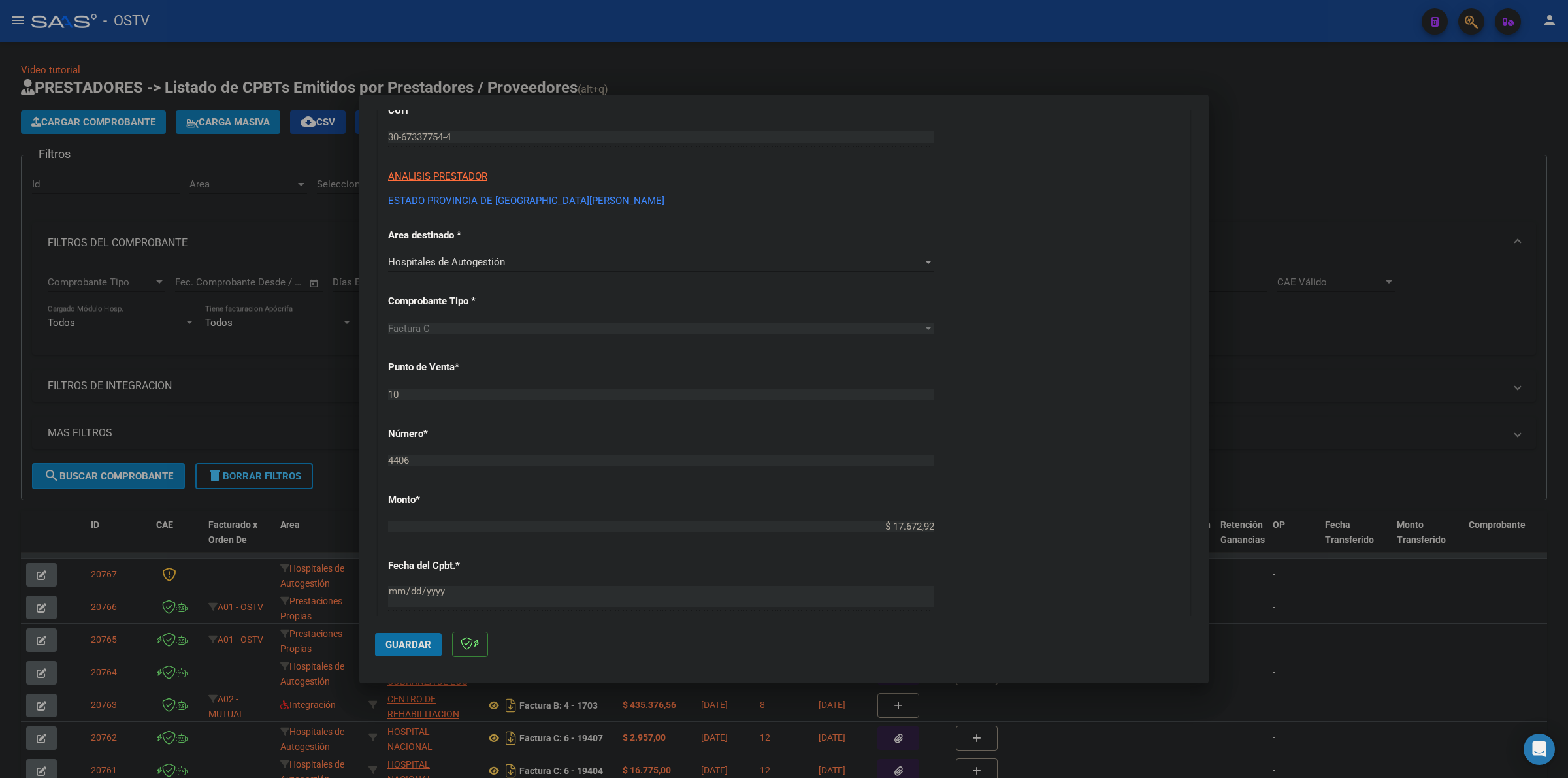
drag, startPoint x: 417, startPoint y: 648, endPoint x: 830, endPoint y: 471, distance: 449.3
click at [417, 648] on span "Guardar" at bounding box center [408, 645] width 46 height 12
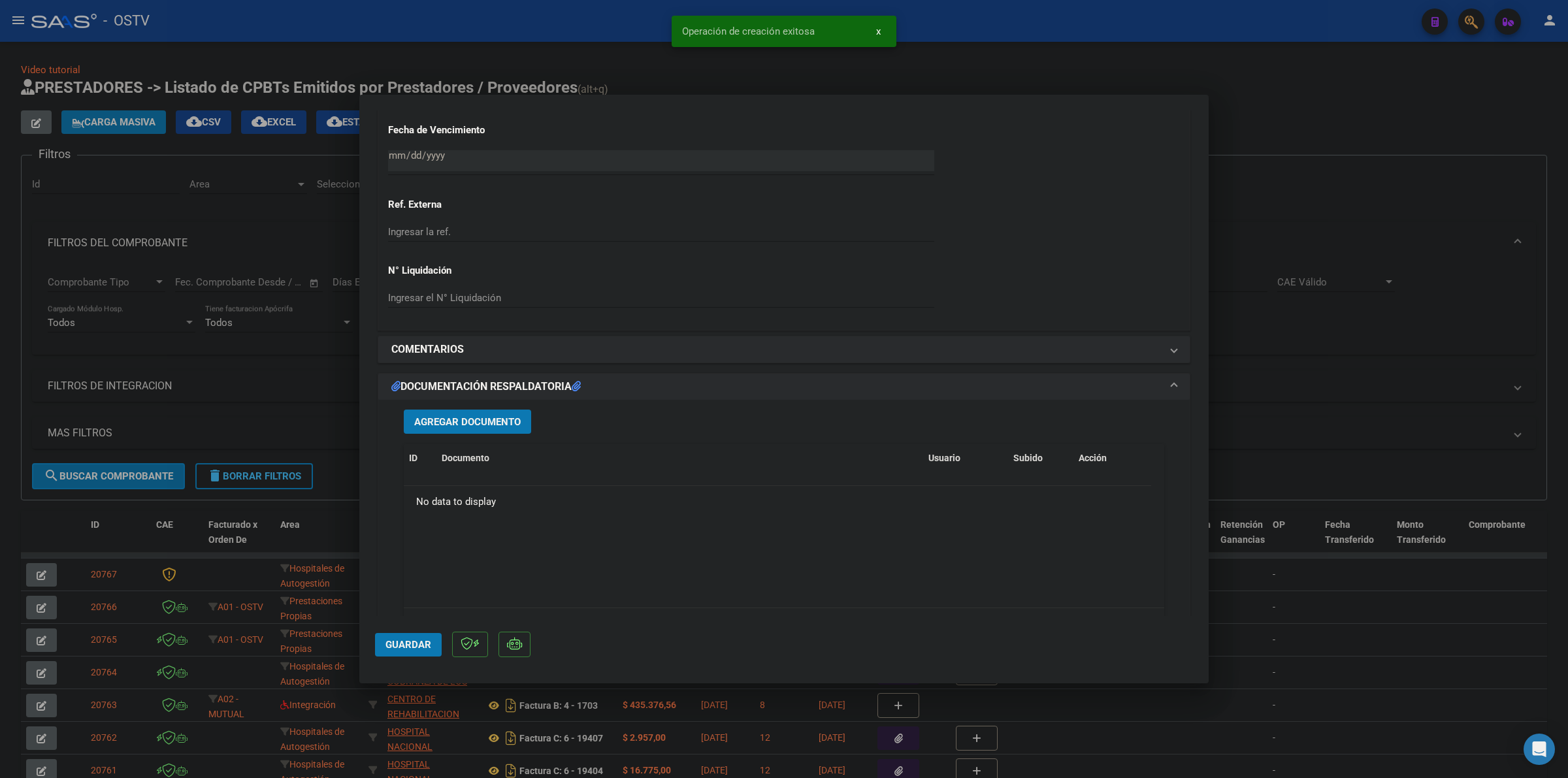
scroll to position [899, 0]
click at [471, 429] on button "Agregar Documento" at bounding box center [467, 419] width 127 height 24
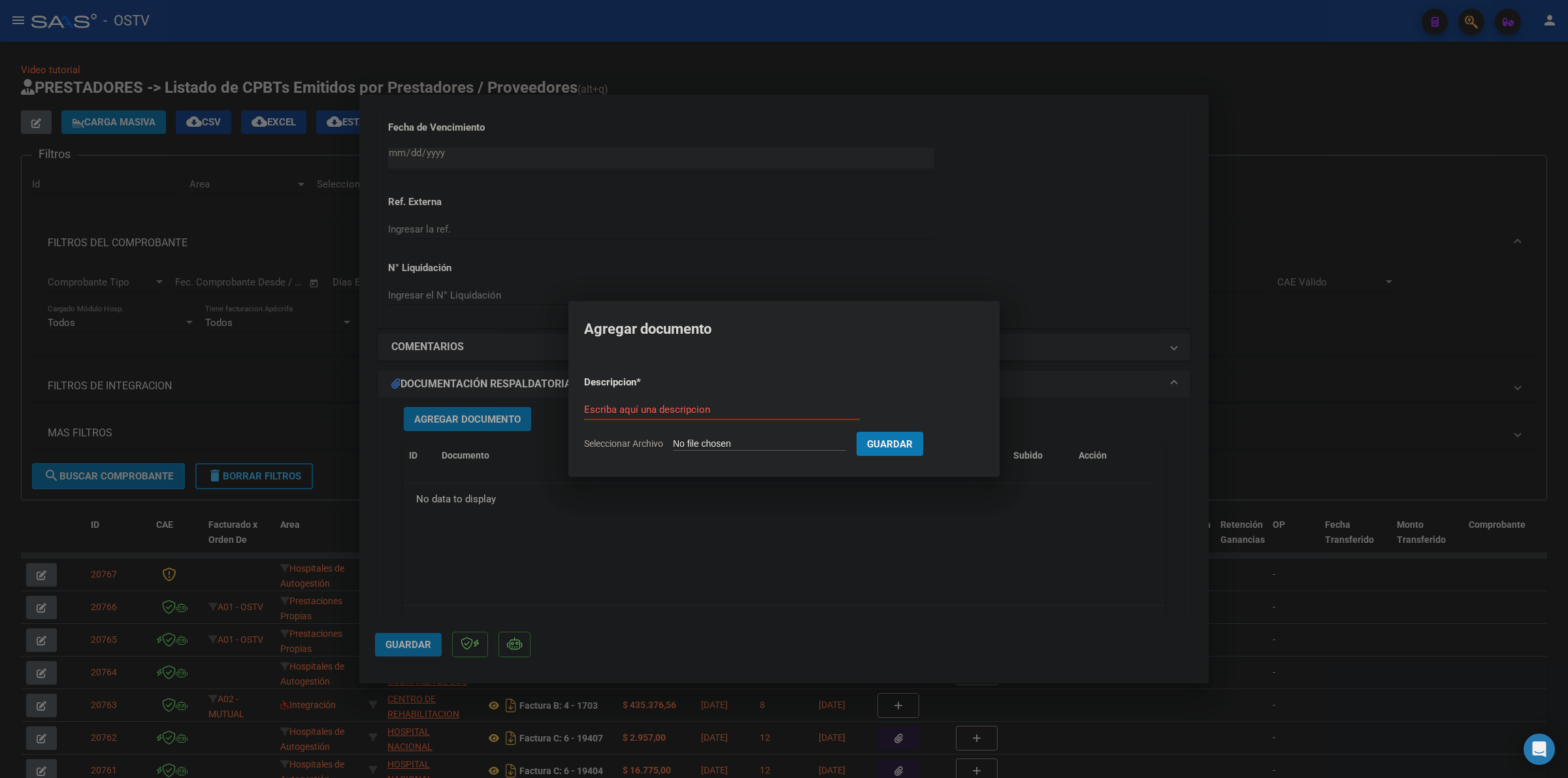
type input "C:\fakepath\FACTURA - 10 4406 - ESTADO PROVINCIA DE [GEOGRAPHIC_DATA][PERSON_NA…"
type input "FACTURA"
click at [925, 432] on button "Guardar" at bounding box center [958, 444] width 66 height 24
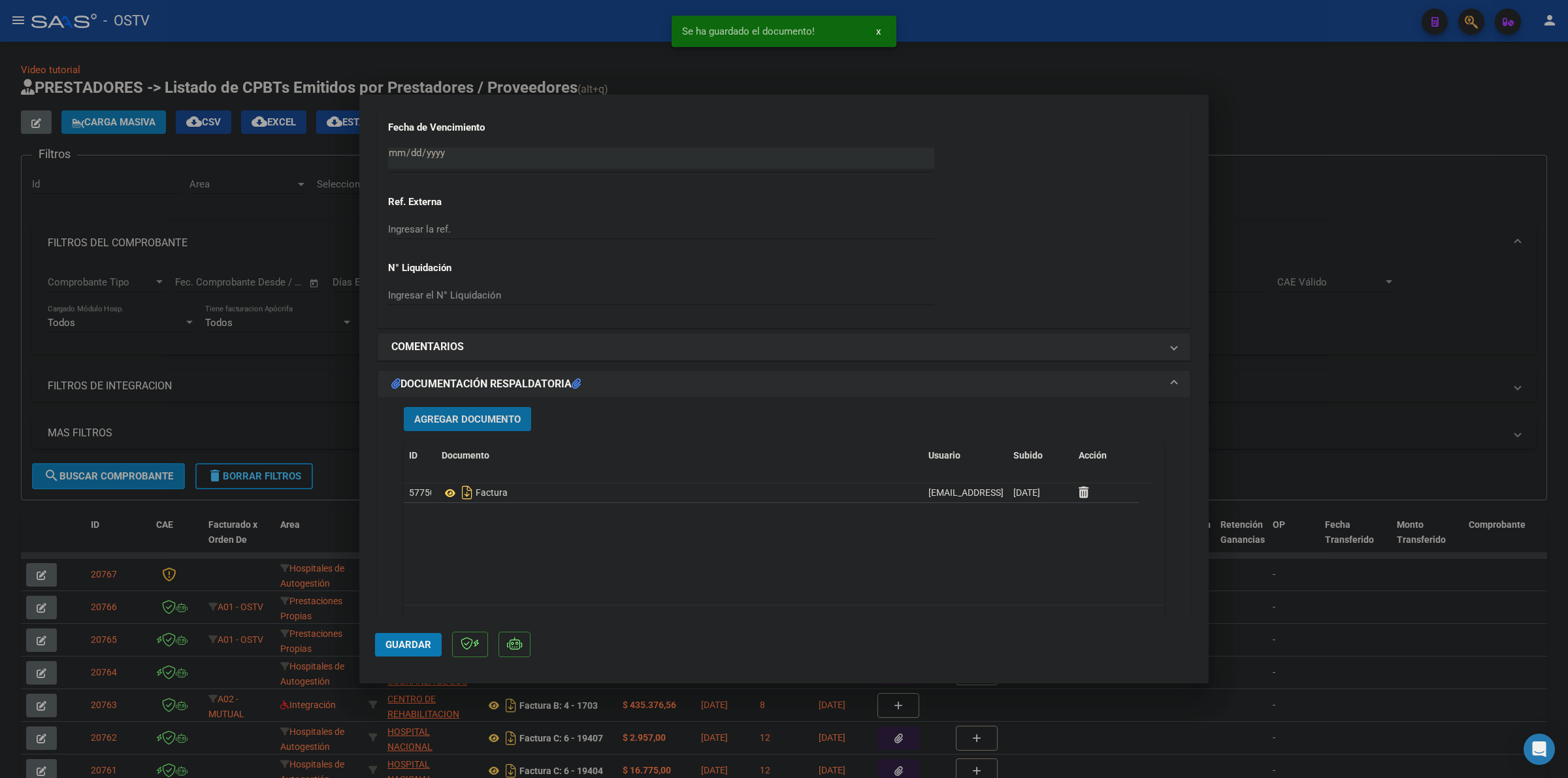
click at [405, 649] on span "Guardar" at bounding box center [408, 645] width 46 height 12
drag, startPoint x: 1361, startPoint y: 451, endPoint x: 355, endPoint y: 287, distance: 1019.3
click at [1360, 450] on div at bounding box center [784, 389] width 1568 height 778
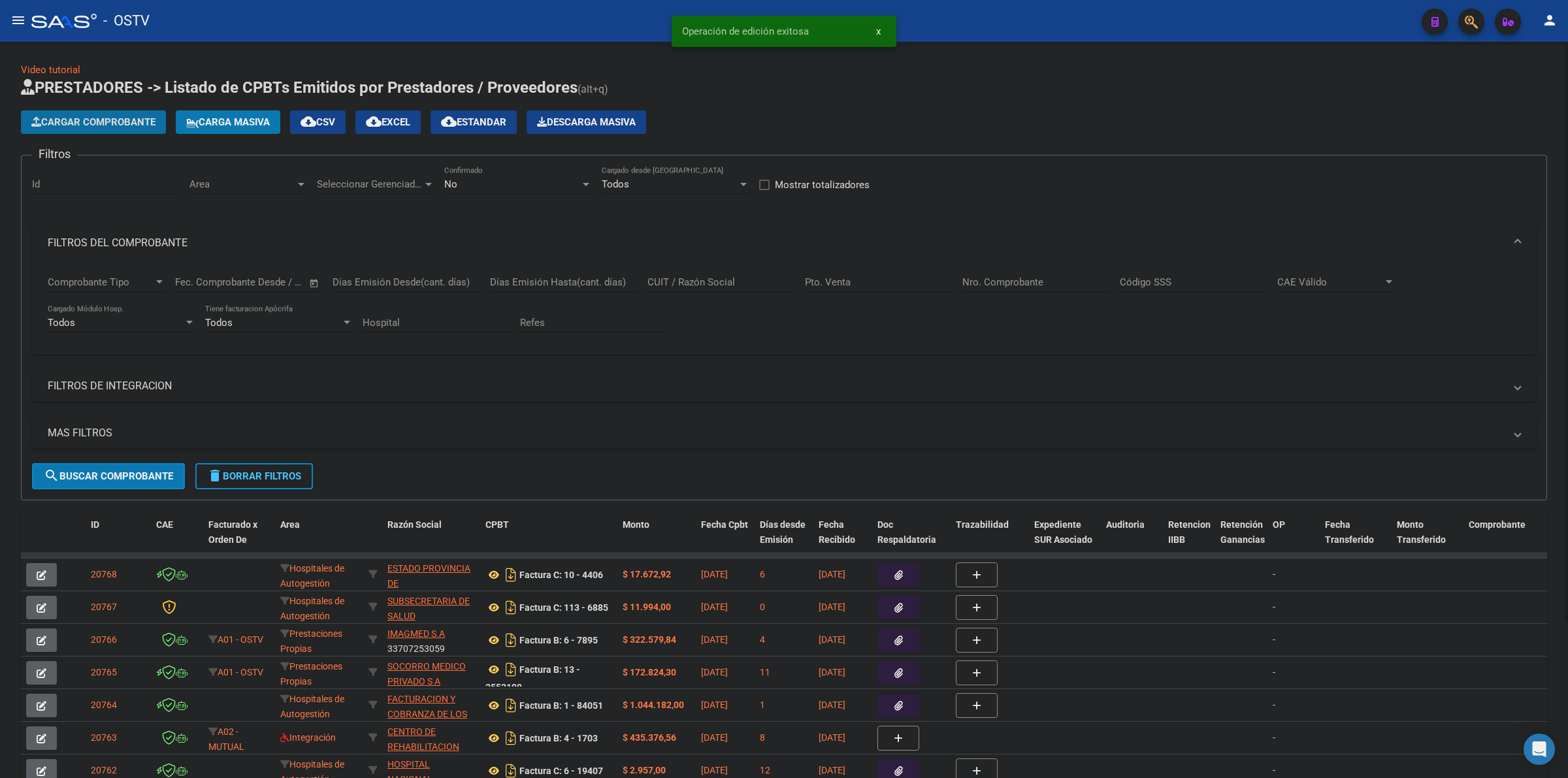
click at [97, 119] on span "Cargar Comprobante" at bounding box center [93, 122] width 124 height 12
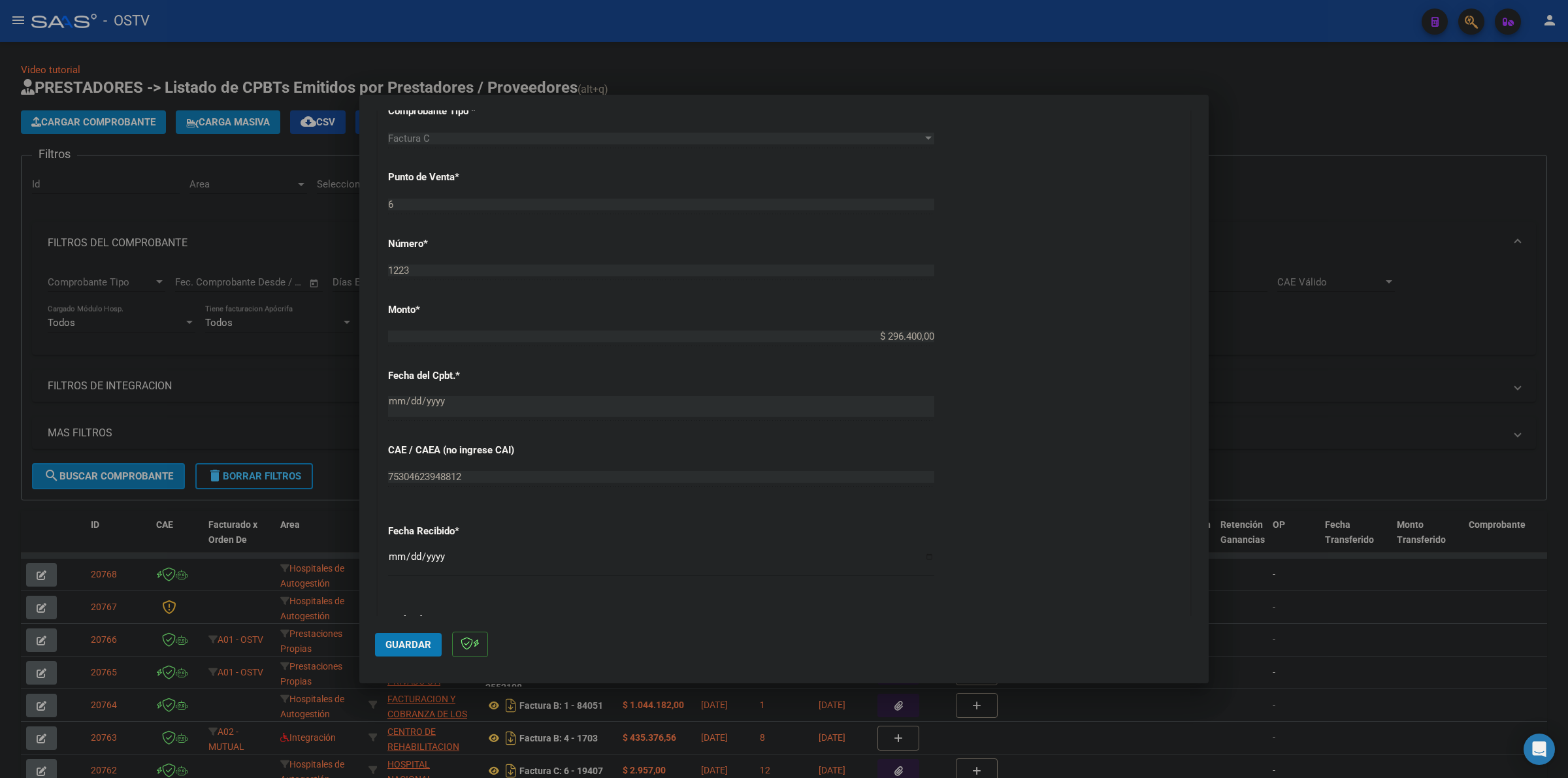
scroll to position [571, 0]
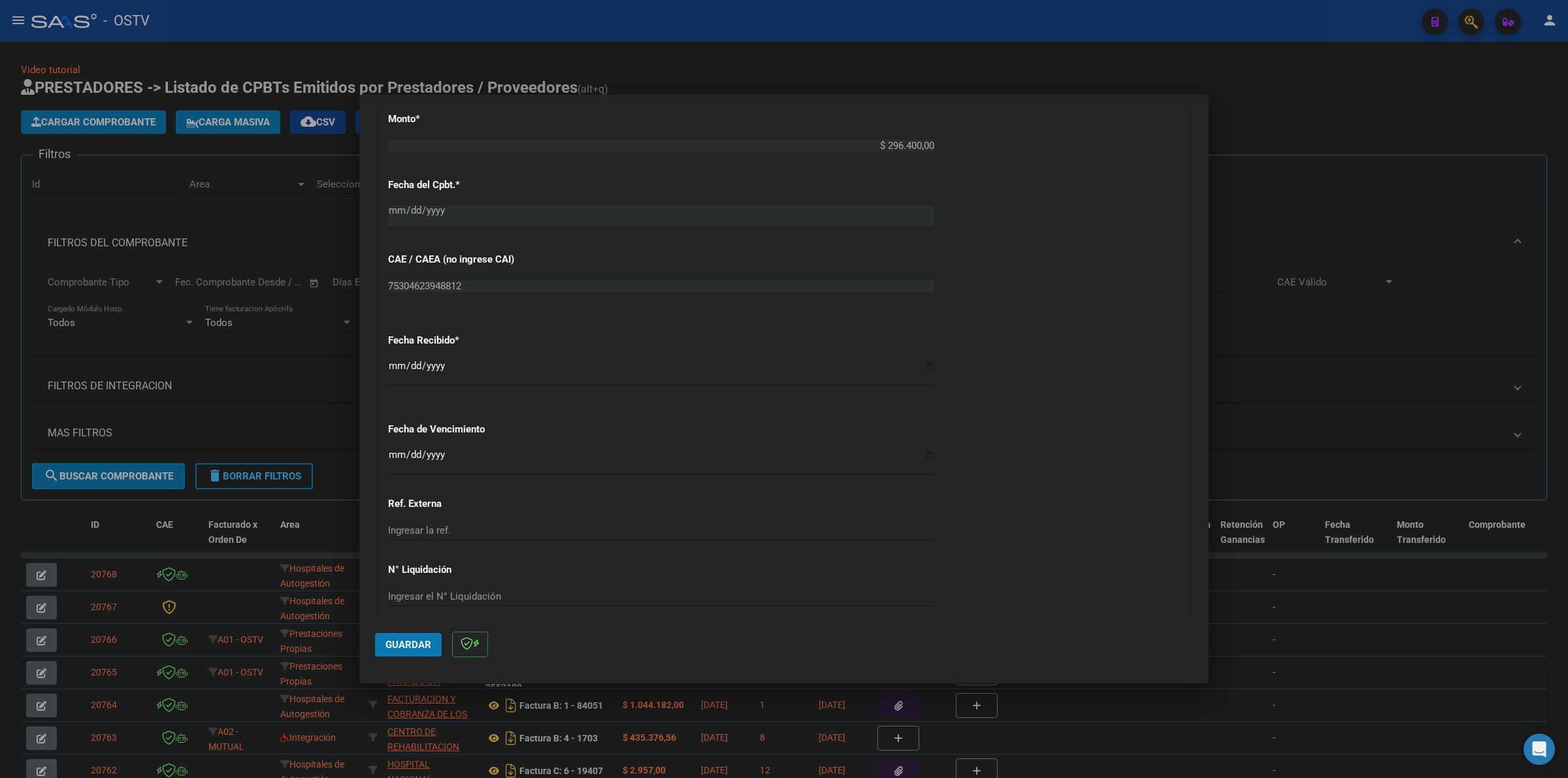
click at [386, 453] on div "CUIT * 30-68916743-4 Ingresar CUIT ANALISIS PRESTADOR HOSPITAL PROVINCIAL DEL C…" at bounding box center [784, 166] width 811 height 926
click at [392, 458] on input "Ingresar la fecha" at bounding box center [661, 460] width 547 height 21
type input "[DATE]"
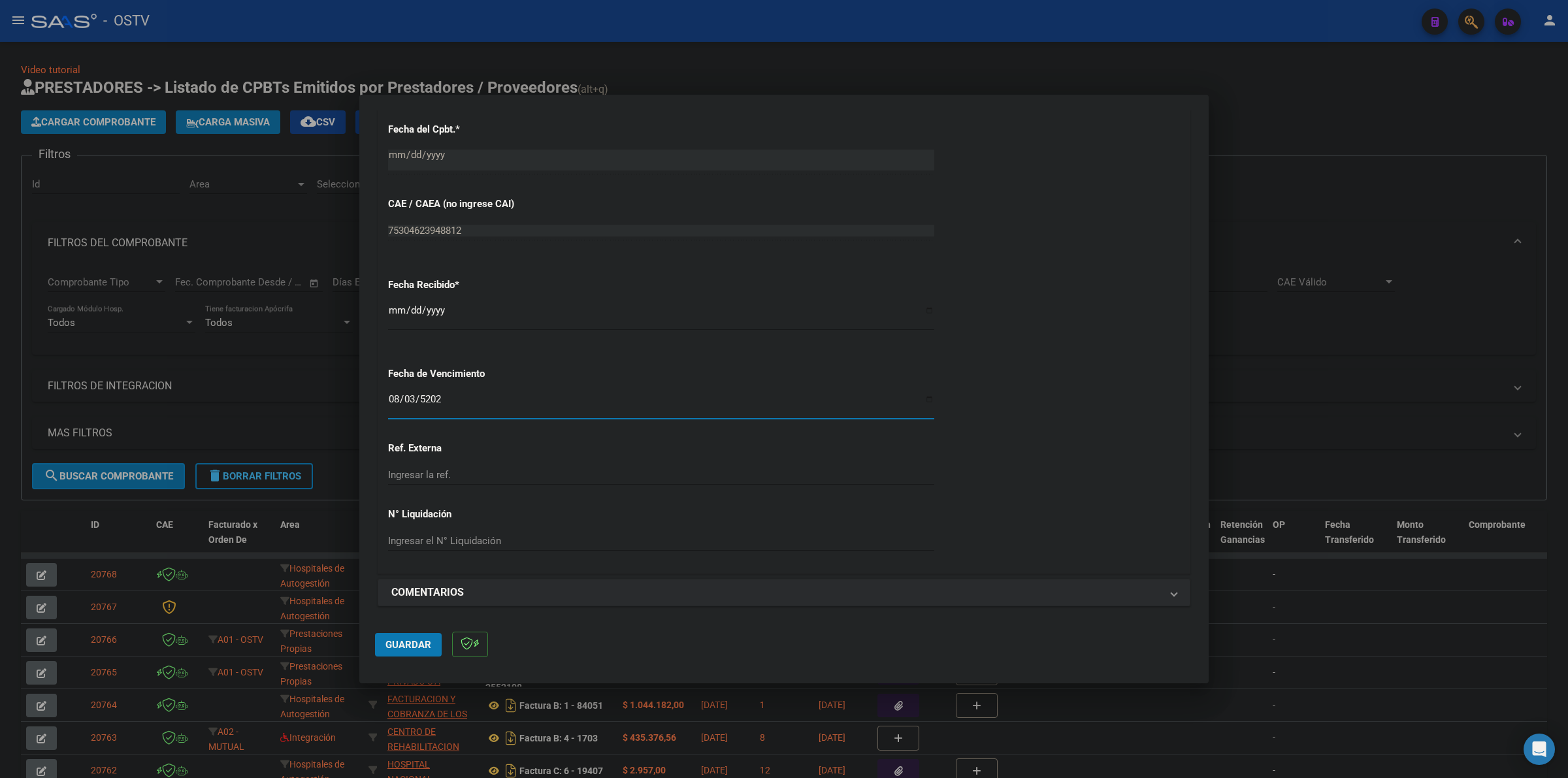
click at [417, 652] on button "Guardar" at bounding box center [408, 645] width 66 height 24
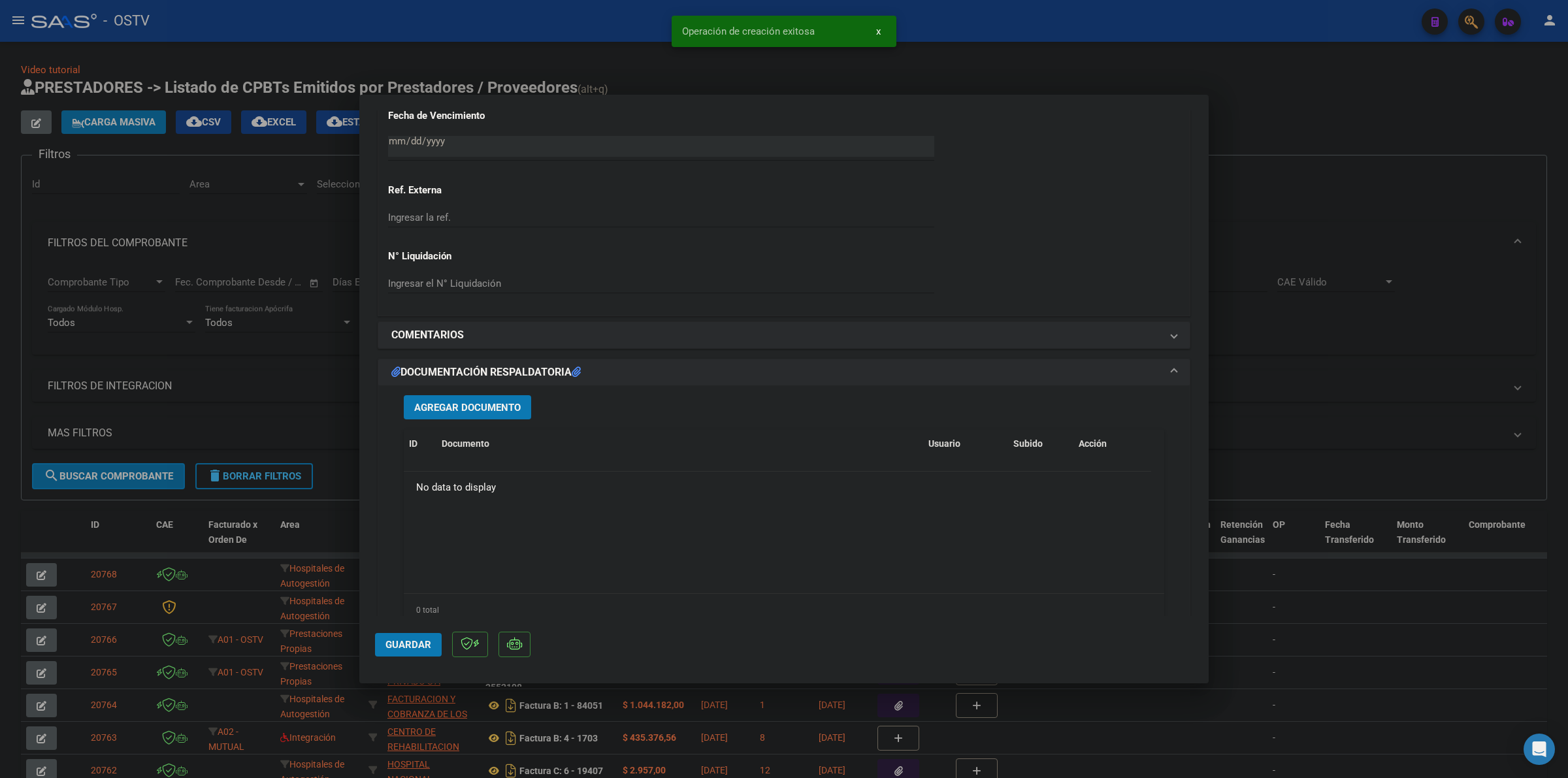
scroll to position [1034, 0]
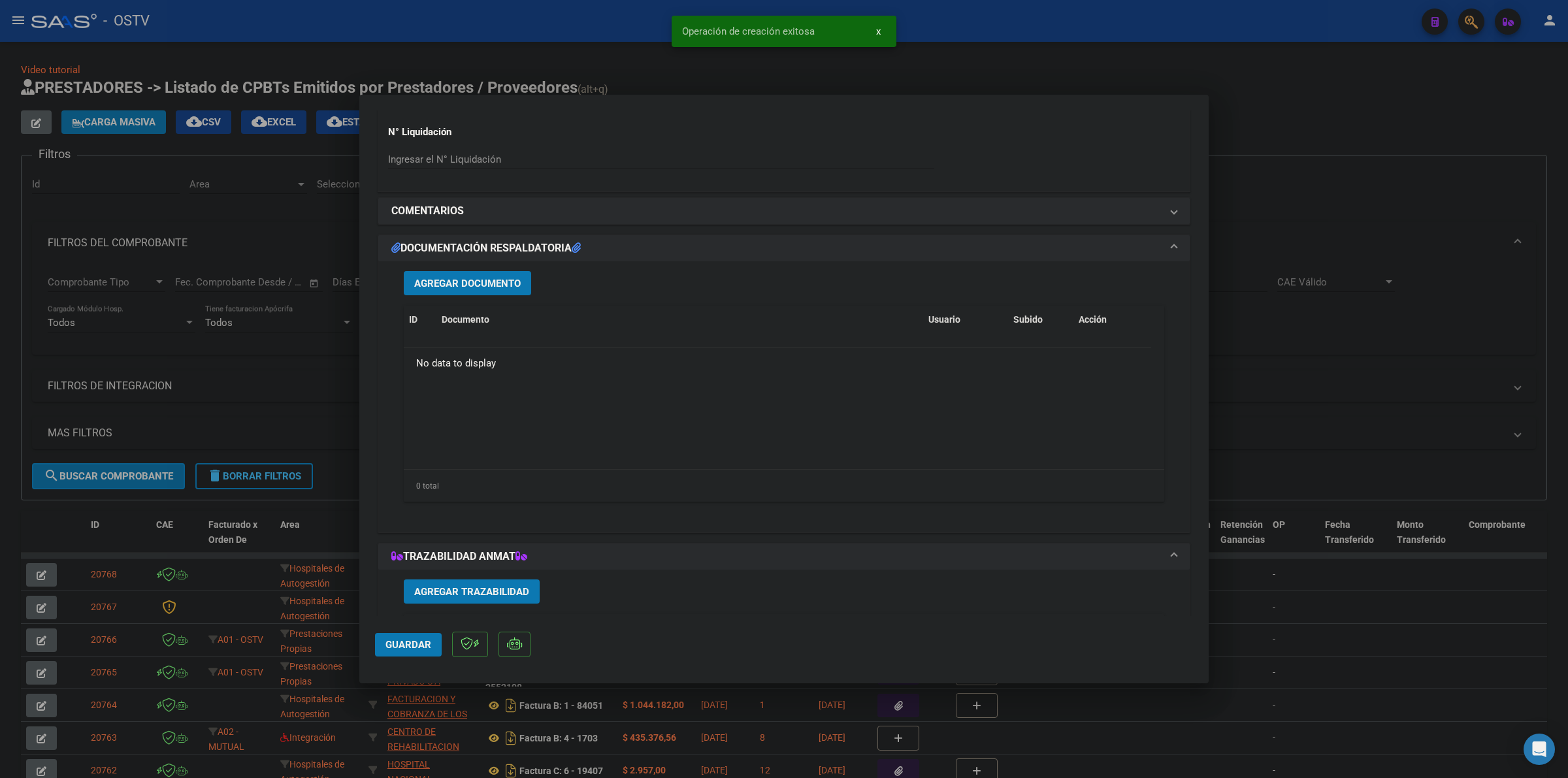
click at [491, 290] on button "Agregar Documento" at bounding box center [467, 283] width 127 height 24
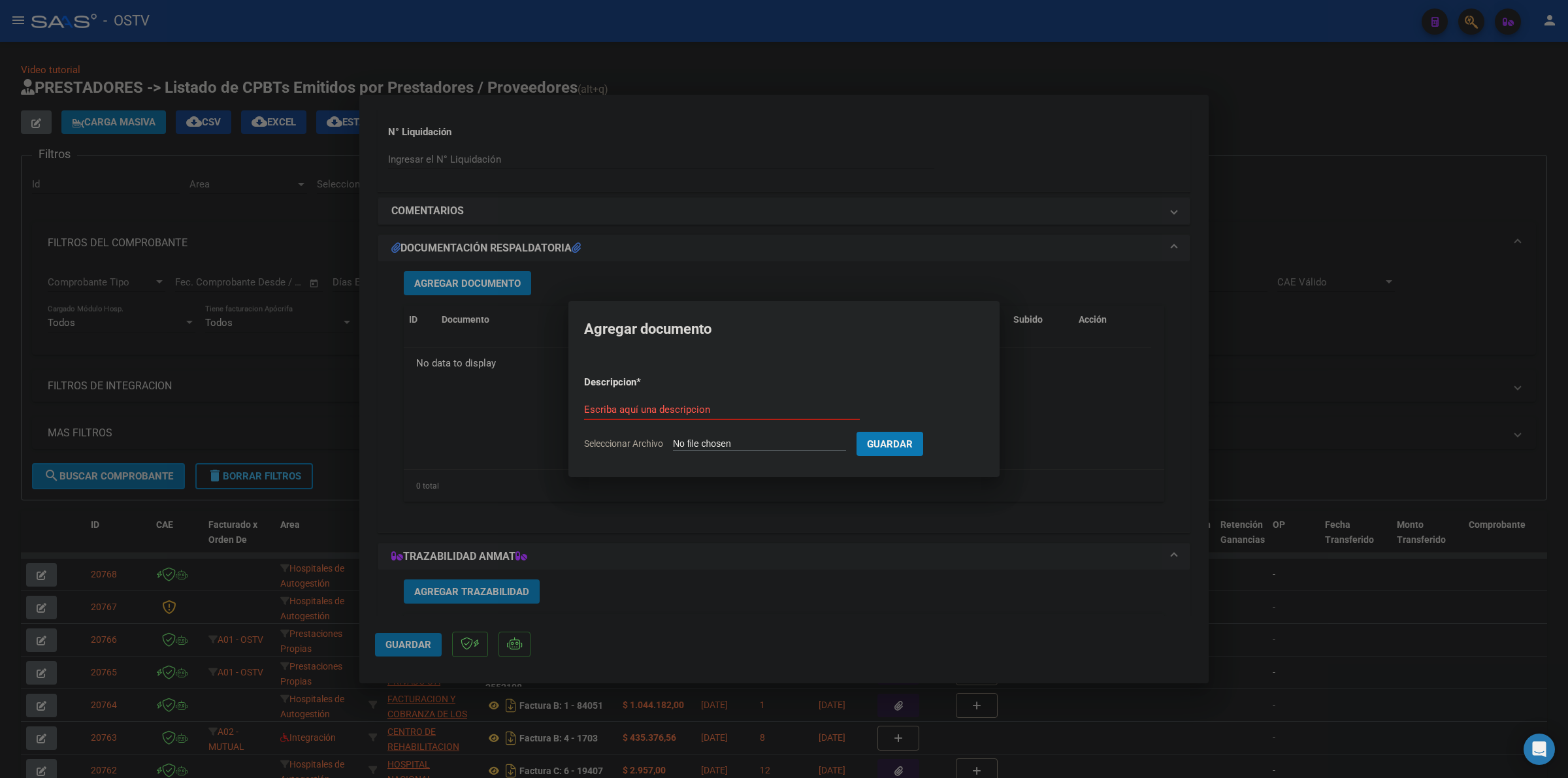
type input "C:\fakepath\FACTURA - 6 1223 - HOSPITAL PROVINCIAL DEL CENTENARIO.pdf"
type input "FACTURA"
click at [925, 432] on button "Guardar" at bounding box center [958, 444] width 66 height 24
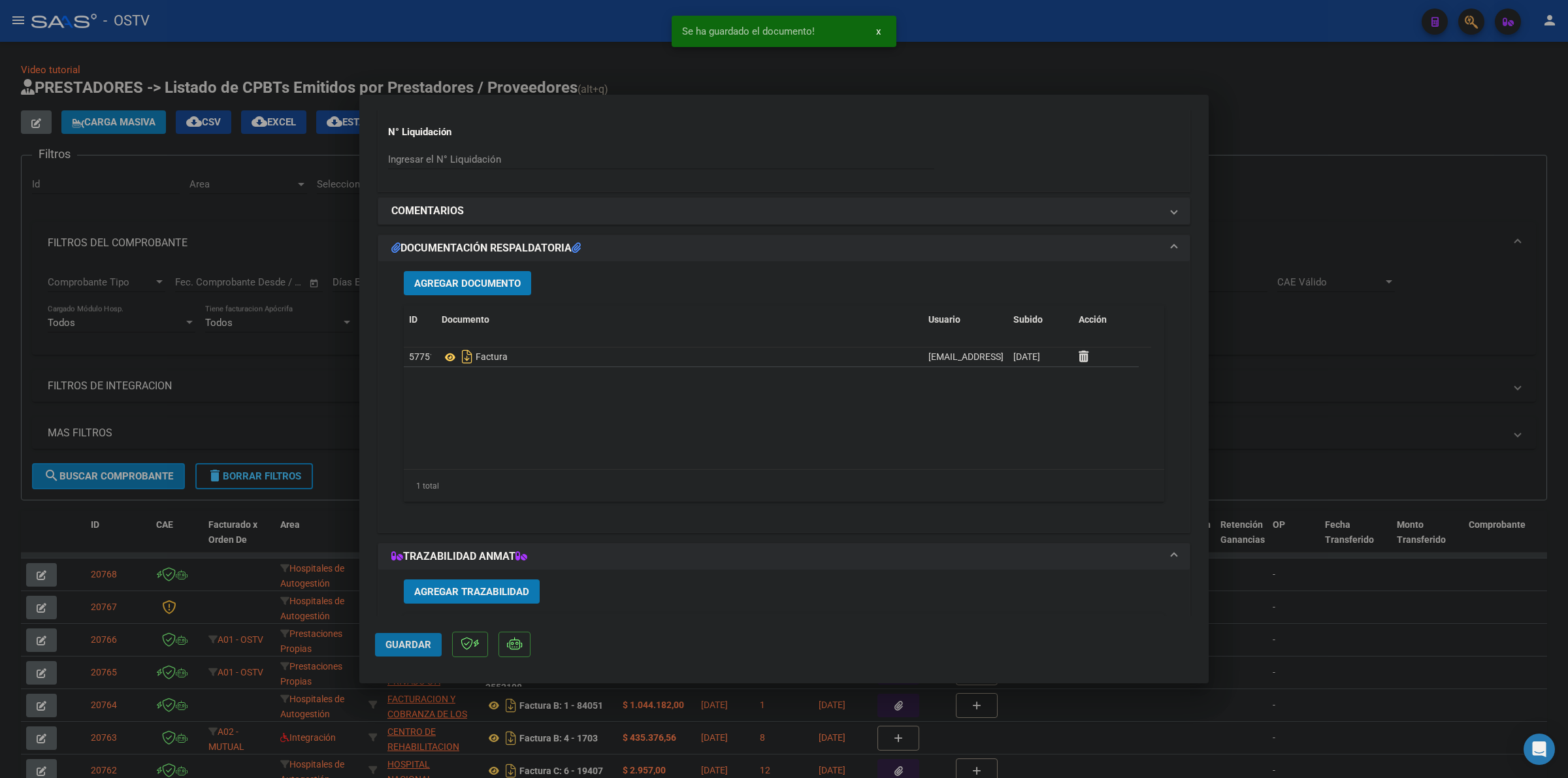
click at [405, 645] on span "Guardar" at bounding box center [408, 645] width 46 height 12
click at [416, 640] on button "Guardar" at bounding box center [408, 645] width 66 height 24
drag, startPoint x: 1244, startPoint y: 136, endPoint x: 502, endPoint y: 1, distance: 754.2
click at [1239, 134] on div at bounding box center [784, 389] width 1568 height 778
type input "$ 0,00"
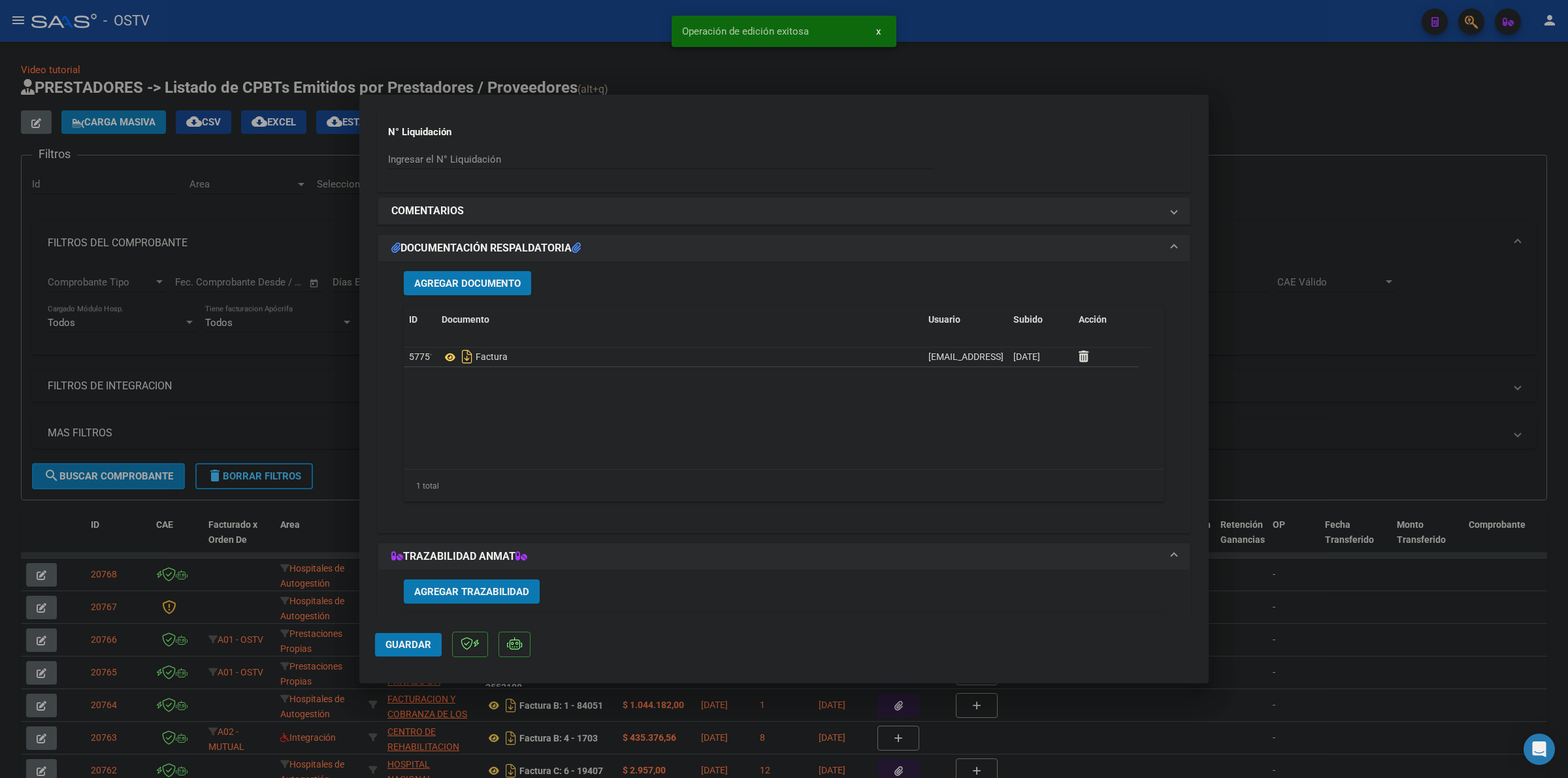
scroll to position [1157, 0]
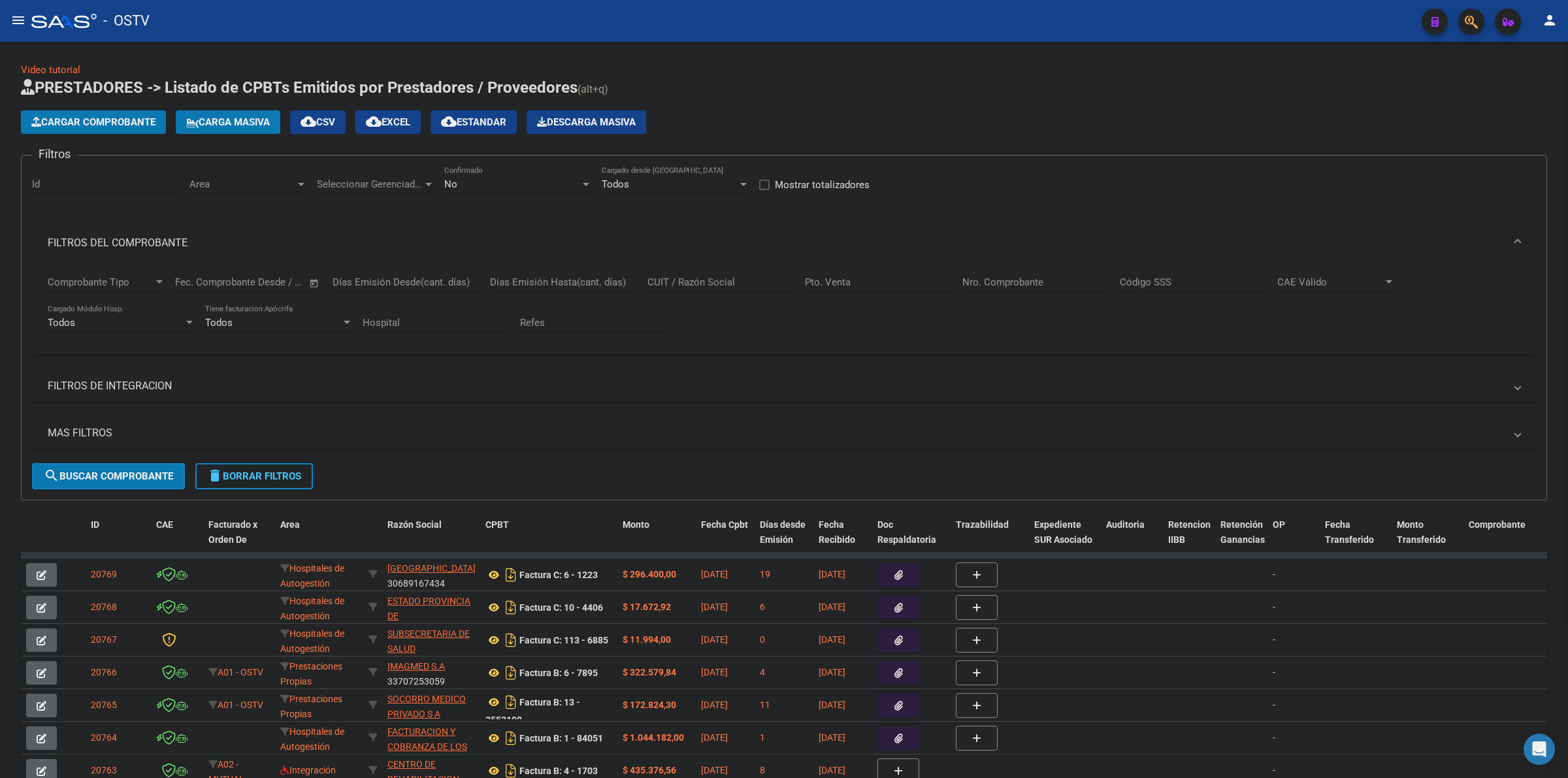
click at [1078, 80] on h1 "PRESTADORES -> Listado de CPBTs Emitidos por Prestadores / Proveedores (alt+q)" at bounding box center [784, 89] width 1527 height 23
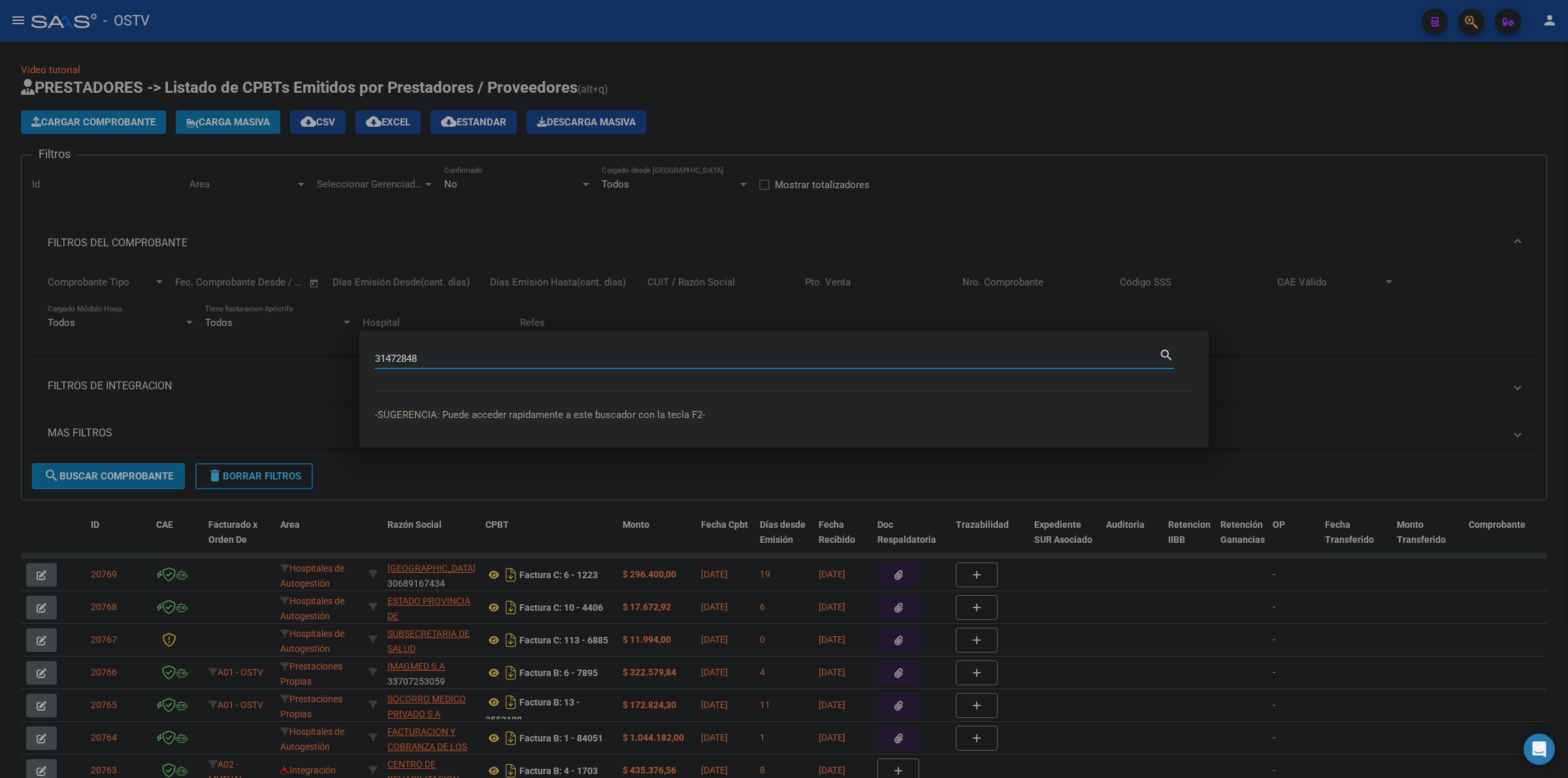
type input "31472848"
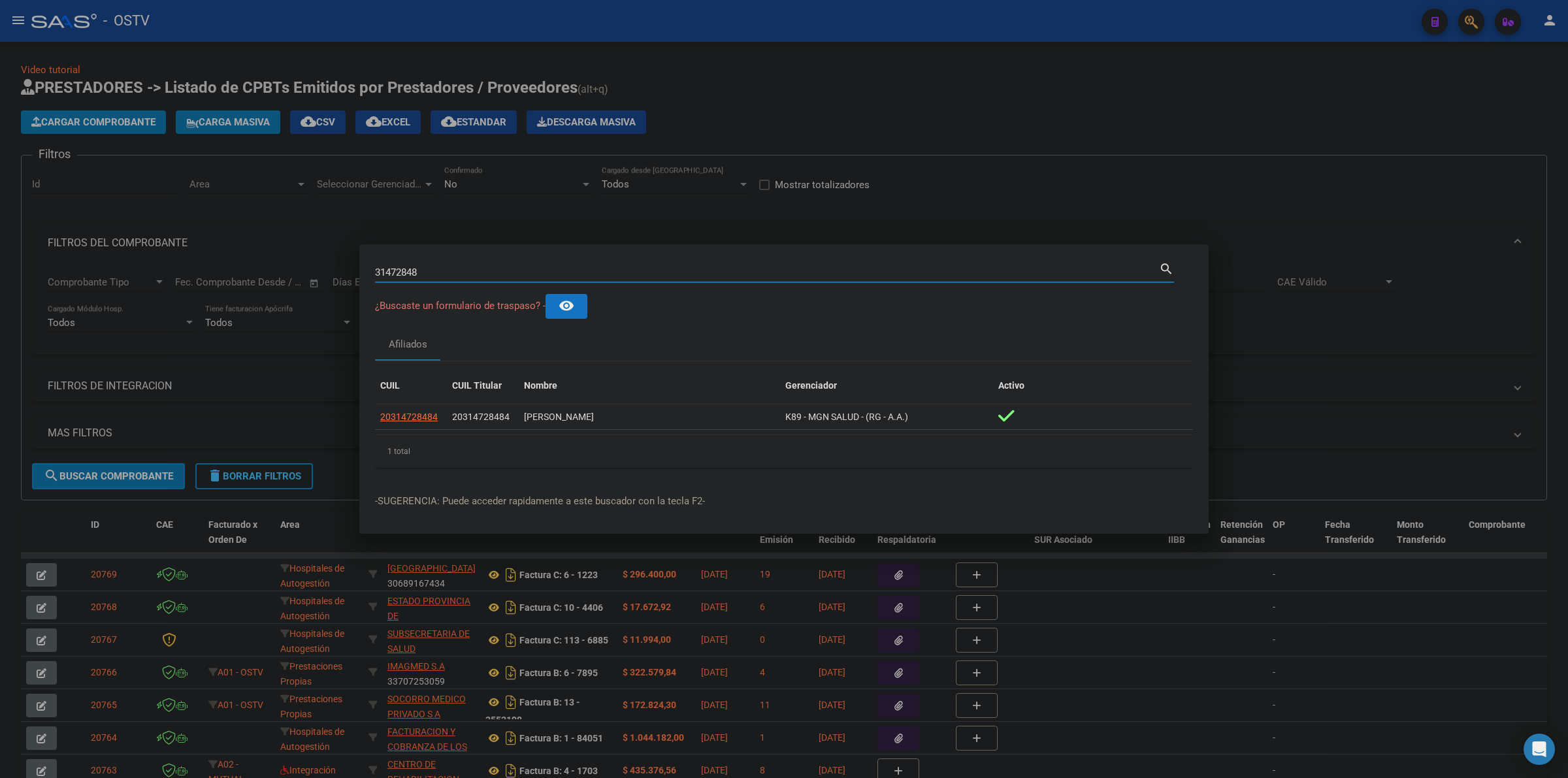
drag, startPoint x: 647, startPoint y: 271, endPoint x: 356, endPoint y: 269, distance: 291.0
click at [356, 269] on div "31472848 Buscar (apellido, dni, cuil, nro traspaso, cuit, obra social) search ¿…" at bounding box center [784, 389] width 1568 height 778
click at [697, 265] on div "31472848 Buscar (apellido, dni, [PERSON_NAME], [PERSON_NAME], cuit, obra social)" at bounding box center [767, 272] width 784 height 20
click at [698, 276] on input "31472848" at bounding box center [767, 272] width 784 height 12
click at [996, 88] on div at bounding box center [784, 389] width 1568 height 778
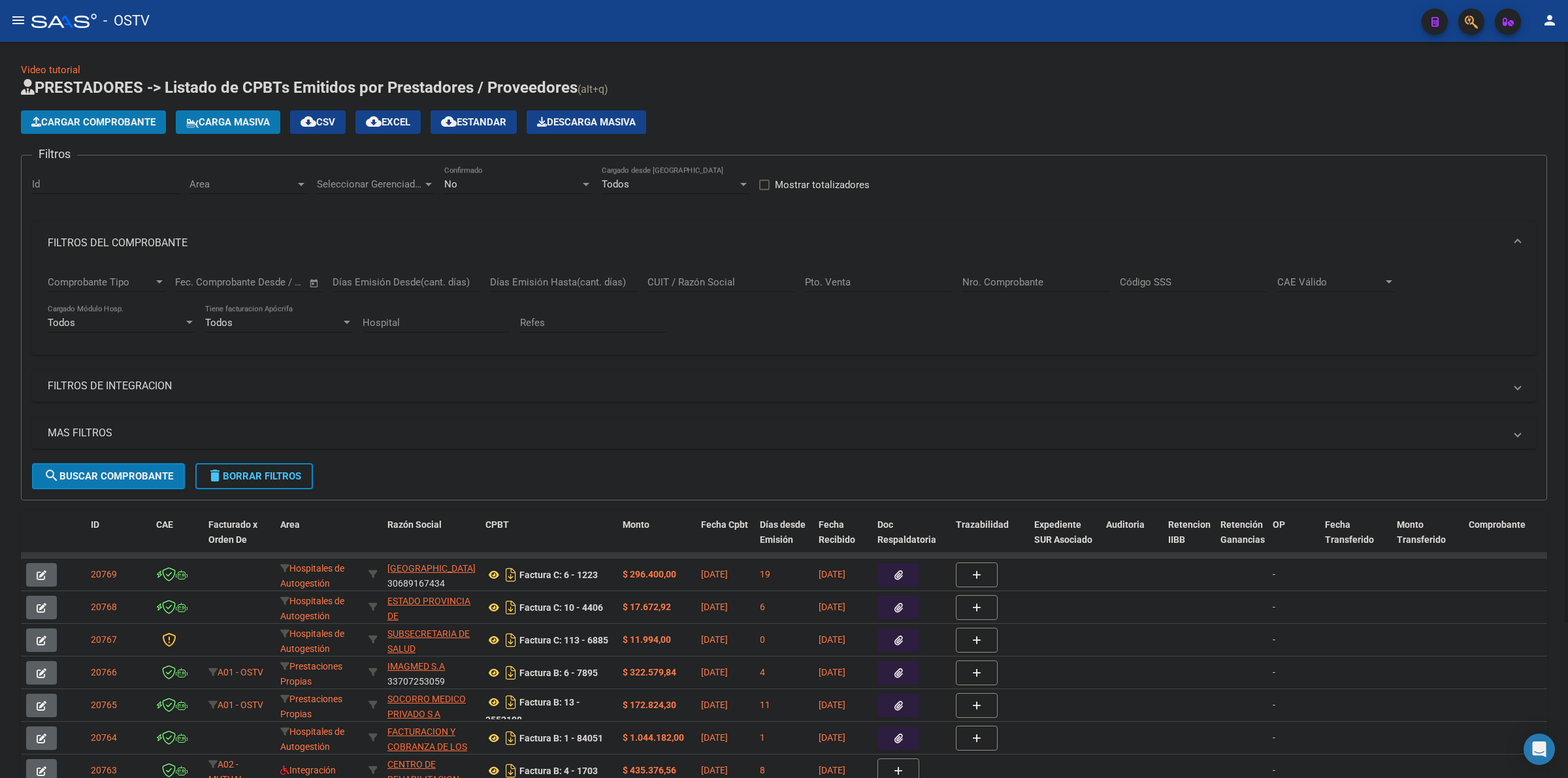
click at [263, 474] on span "delete Borrar Filtros" at bounding box center [254, 476] width 94 height 12
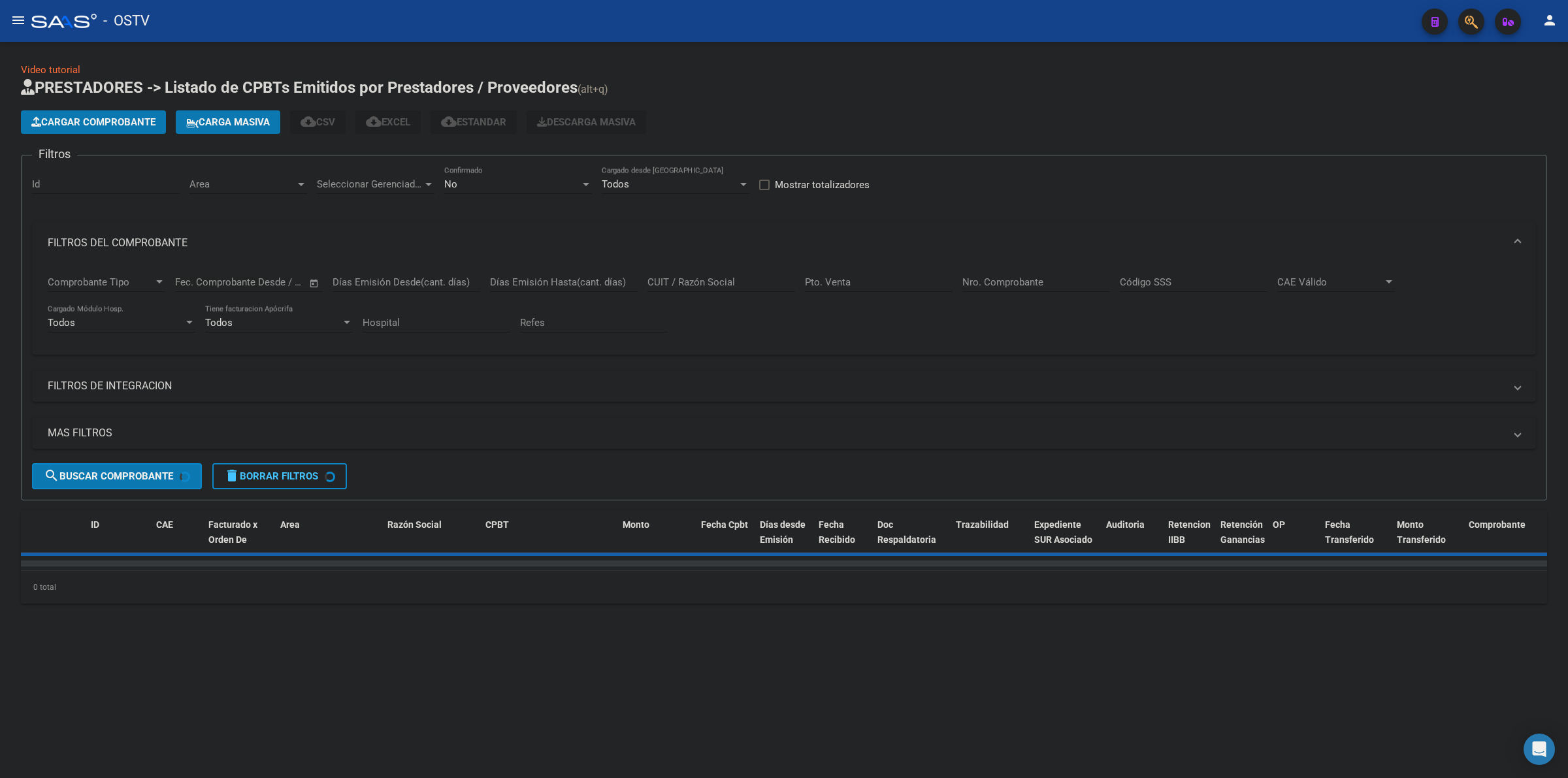
click at [121, 237] on mat-panel-title "FILTROS DEL COMPROBANTE" at bounding box center [776, 242] width 1457 height 14
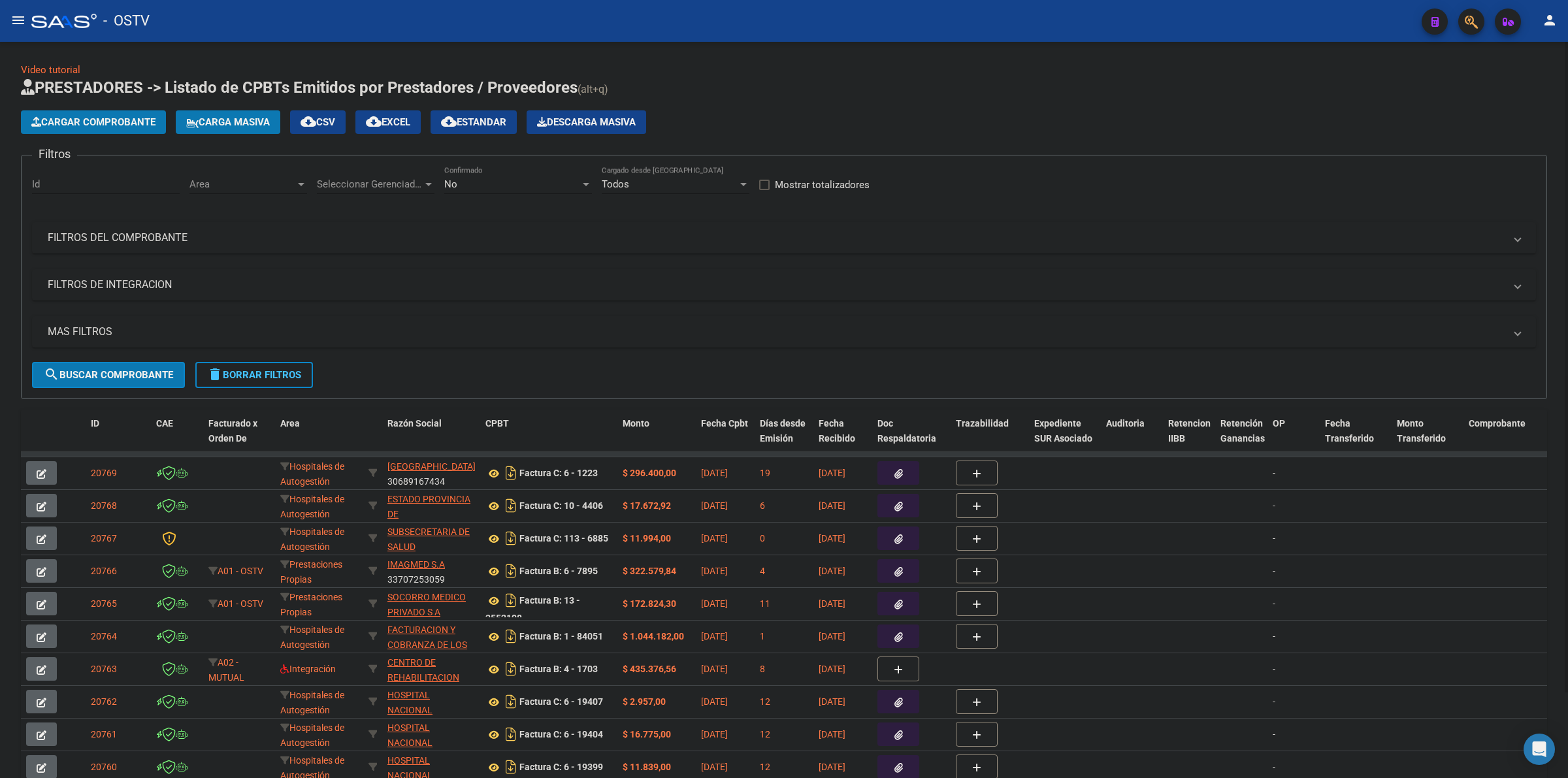
click at [886, 123] on div "Cargar Comprobante Carga Masiva cloud_download CSV cloud_download EXCEL cloud_d…" at bounding box center [784, 122] width 1527 height 24
click at [738, 102] on app-list-header "PRESTADORES -> Listado de CPBTs Emitidos por Prestadores / Proveedores (alt+q) …" at bounding box center [784, 238] width 1527 height 322
click at [509, 176] on div "No Confirmado" at bounding box center [518, 179] width 148 height 28
click at [480, 127] on span "Todos" at bounding box center [518, 124] width 148 height 29
click at [785, 123] on div "Cargar Comprobante Carga Masiva cloud_download CSV cloud_download EXCEL cloud_d…" at bounding box center [784, 122] width 1527 height 24
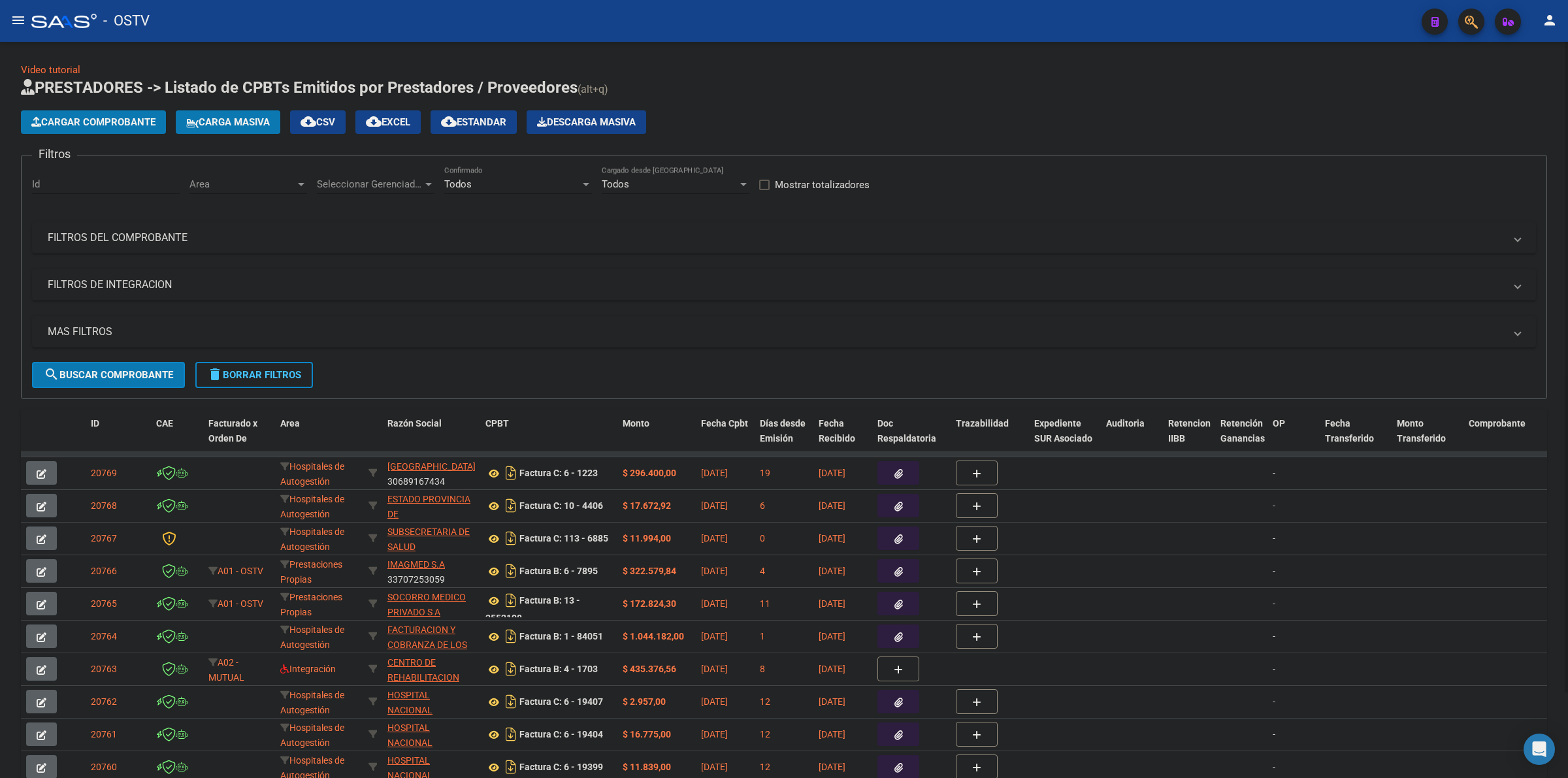
drag, startPoint x: 890, startPoint y: 85, endPoint x: 1113, endPoint y: 13, distance: 234.3
click at [892, 85] on h1 "PRESTADORES -> Listado de CPBTs Emitidos por Prestadores / Proveedores (alt+q)" at bounding box center [784, 89] width 1527 height 23
